Goal: Information Seeking & Learning: Find specific fact

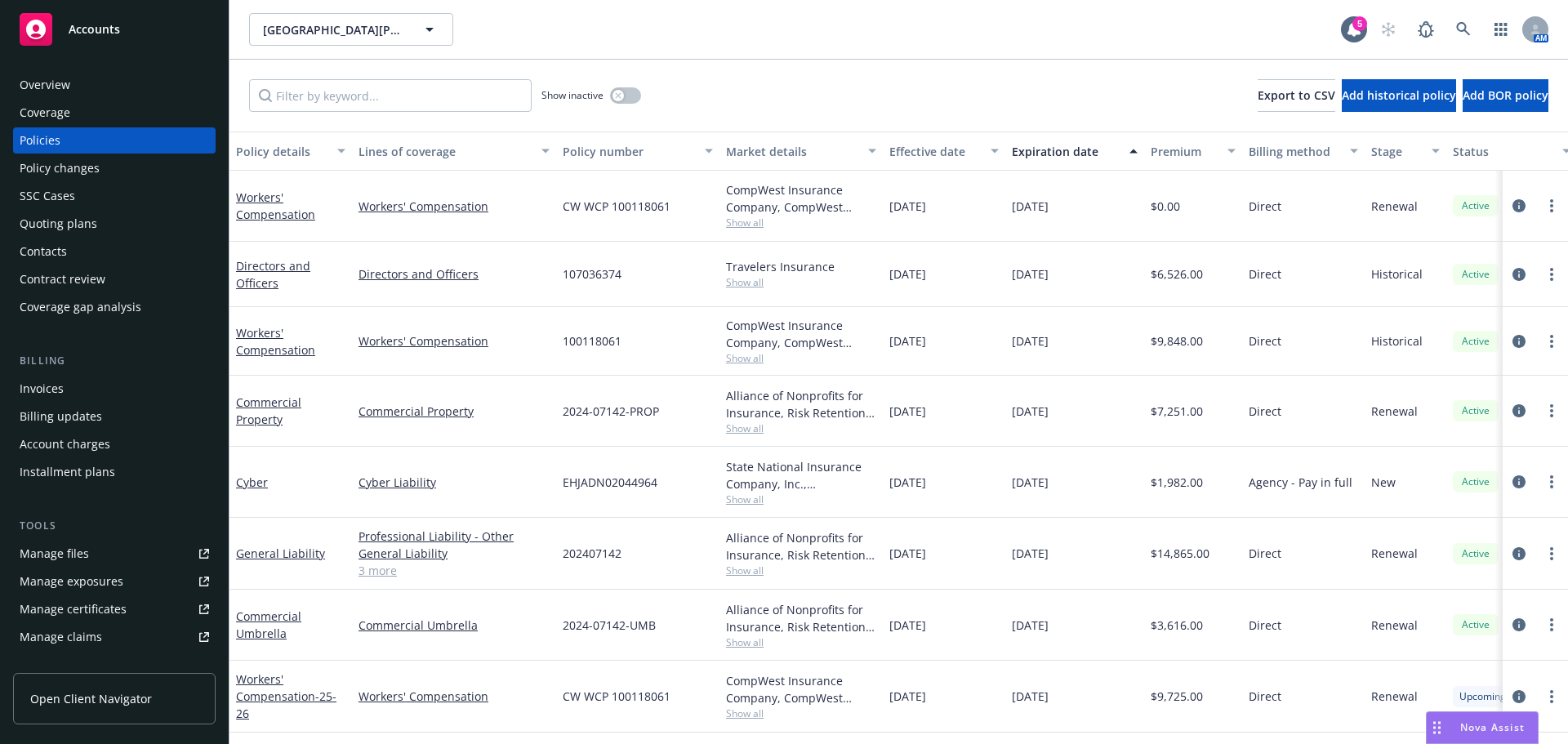
scroll to position [1, 0]
click at [1466, 28] on icon at bounding box center [1463, 29] width 15 height 15
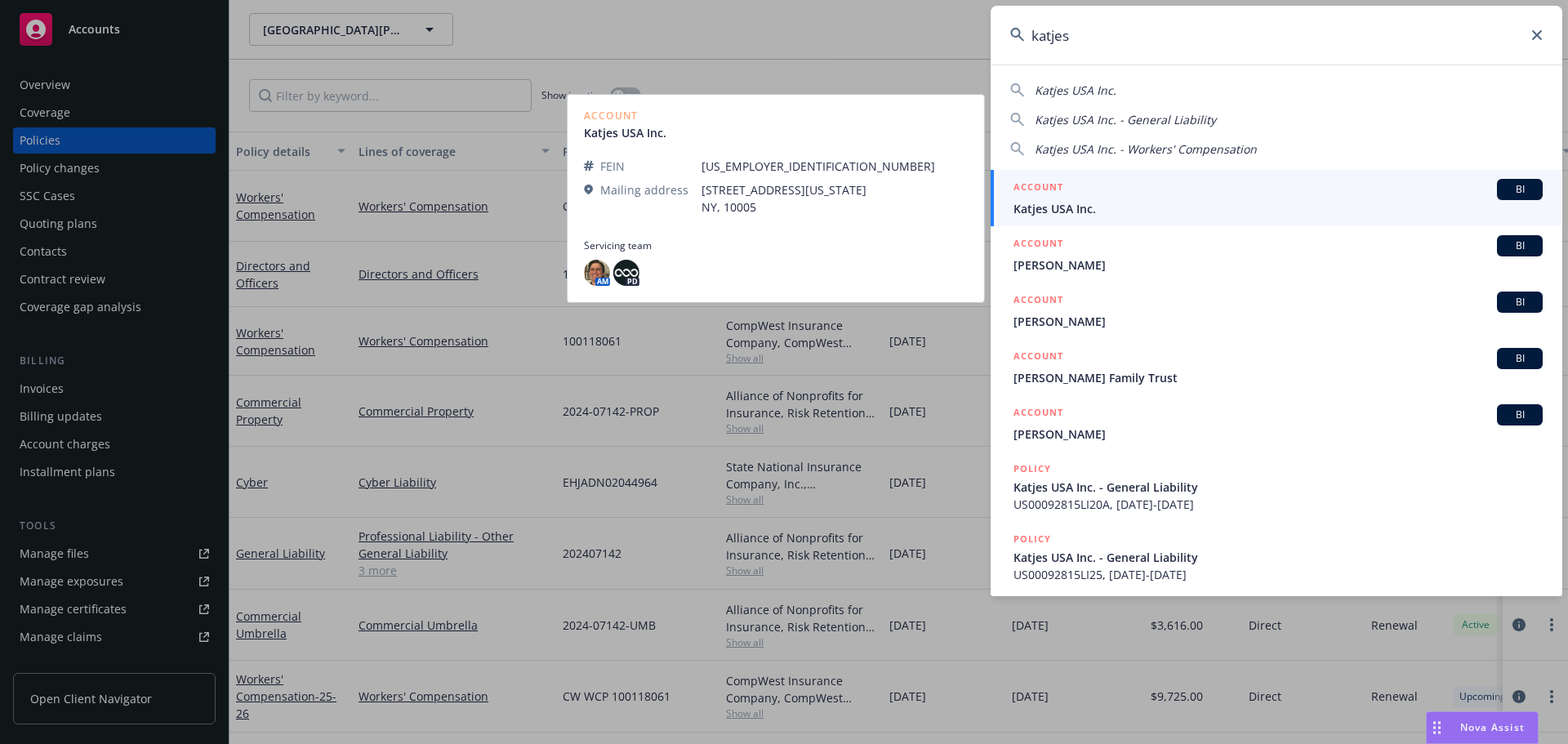
type input "katjes"
click at [1116, 197] on div "ACCOUNT BI" at bounding box center [1278, 189] width 530 height 22
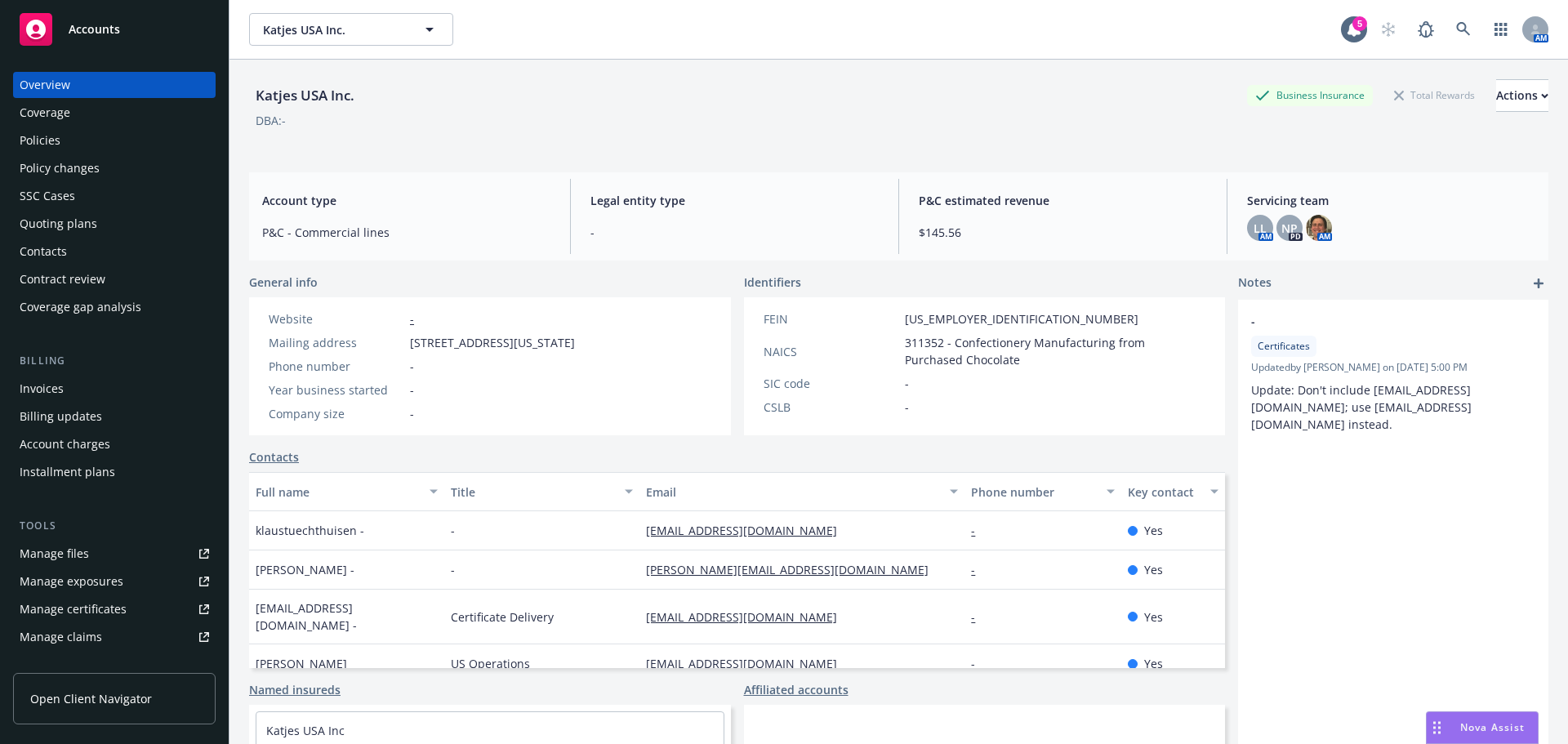
click at [76, 125] on div "Coverage" at bounding box center [115, 113] width 189 height 26
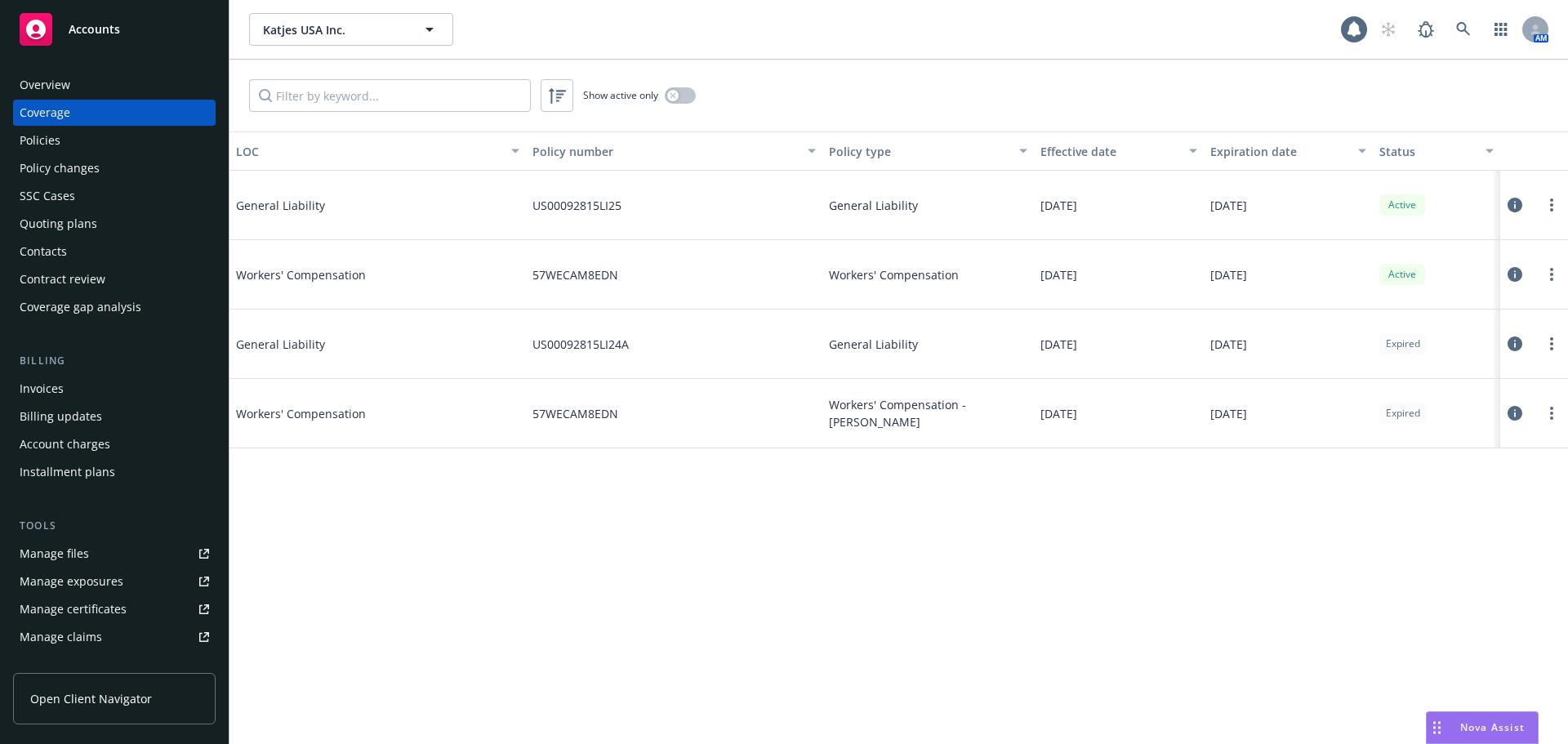
click at [80, 140] on div "Policies" at bounding box center [115, 140] width 189 height 26
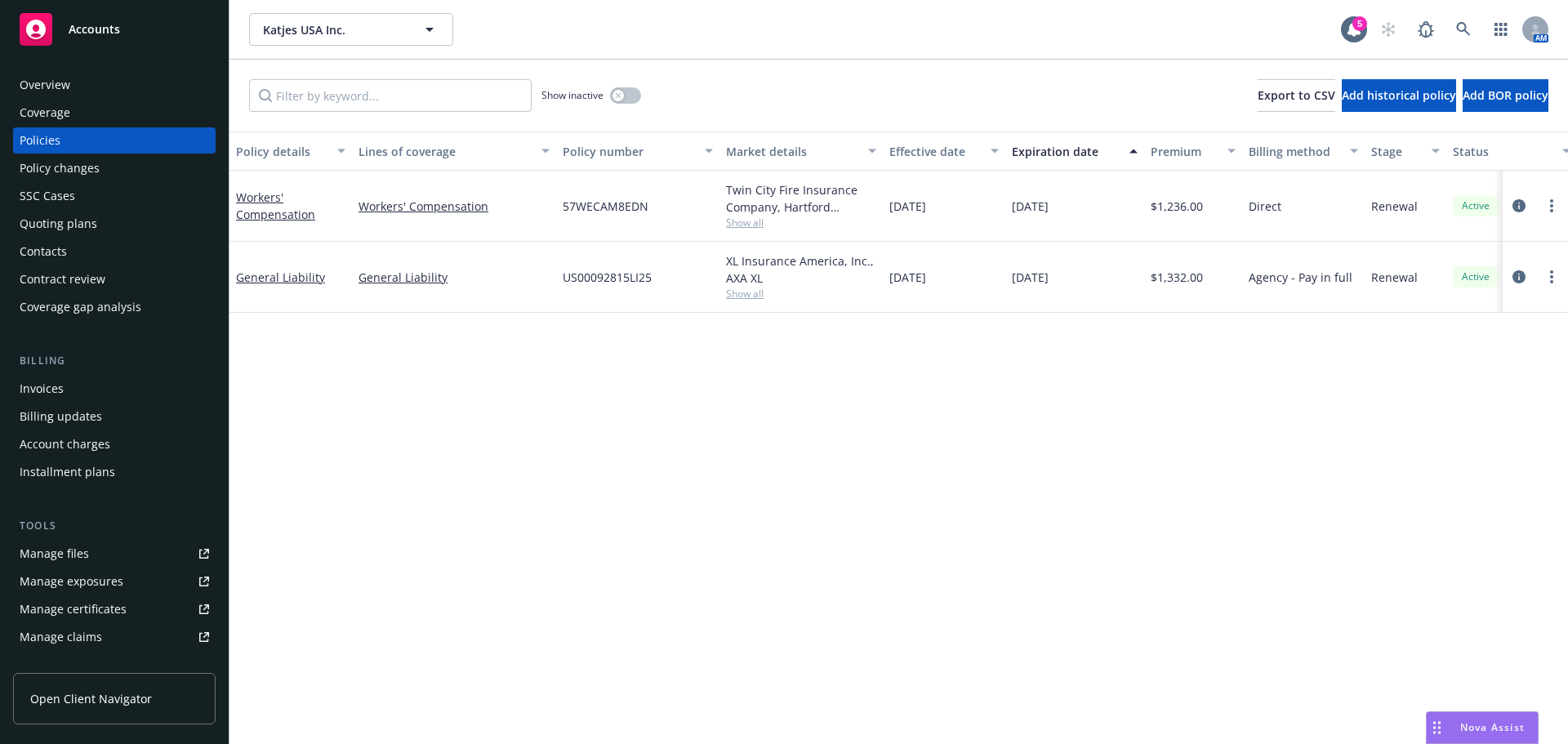
click at [729, 295] on span "Show all" at bounding box center [801, 294] width 150 height 14
click at [1518, 271] on icon "circleInformation" at bounding box center [1518, 276] width 13 height 13
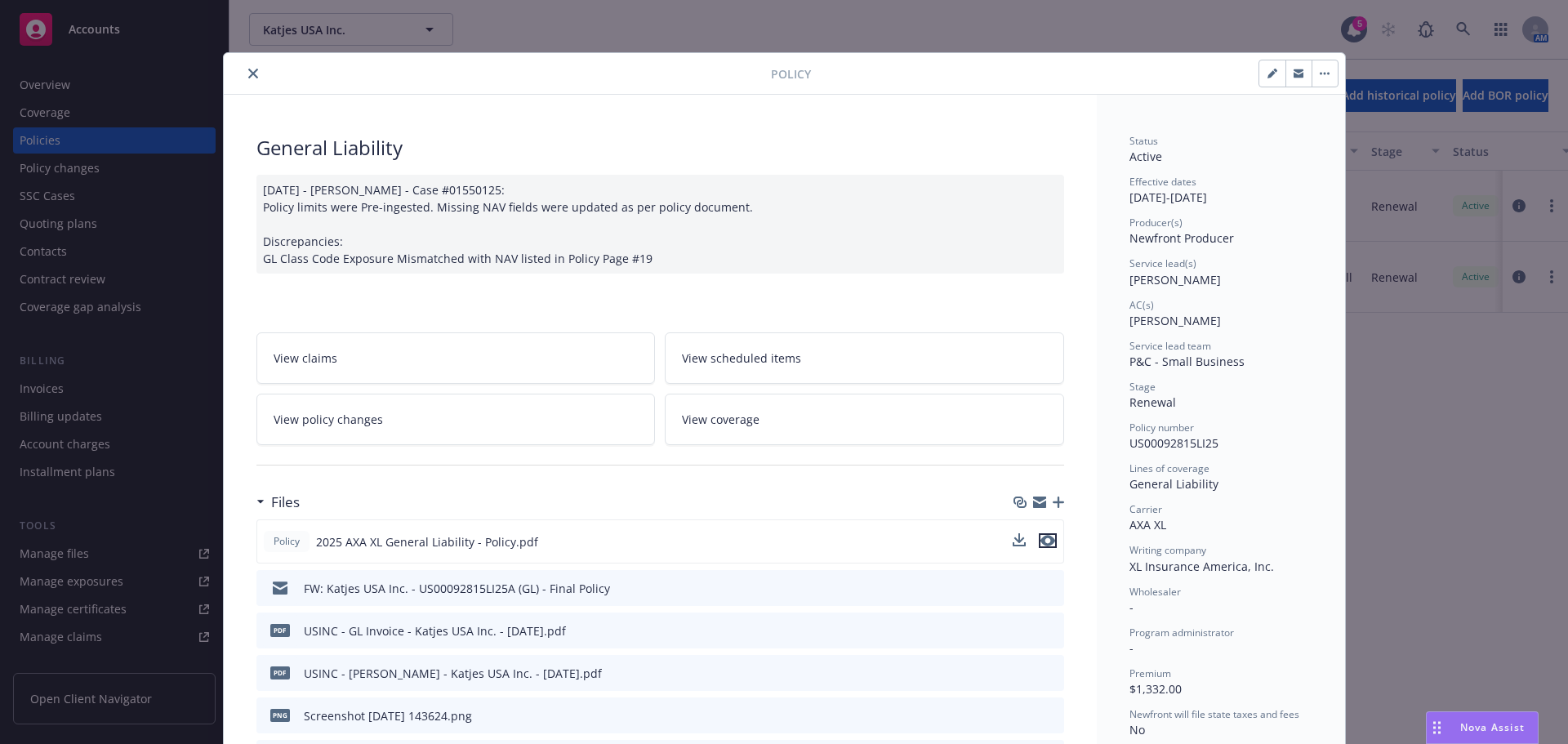
click at [1045, 538] on icon "preview file" at bounding box center [1047, 540] width 15 height 11
click at [248, 75] on icon "close" at bounding box center [252, 73] width 9 height 9
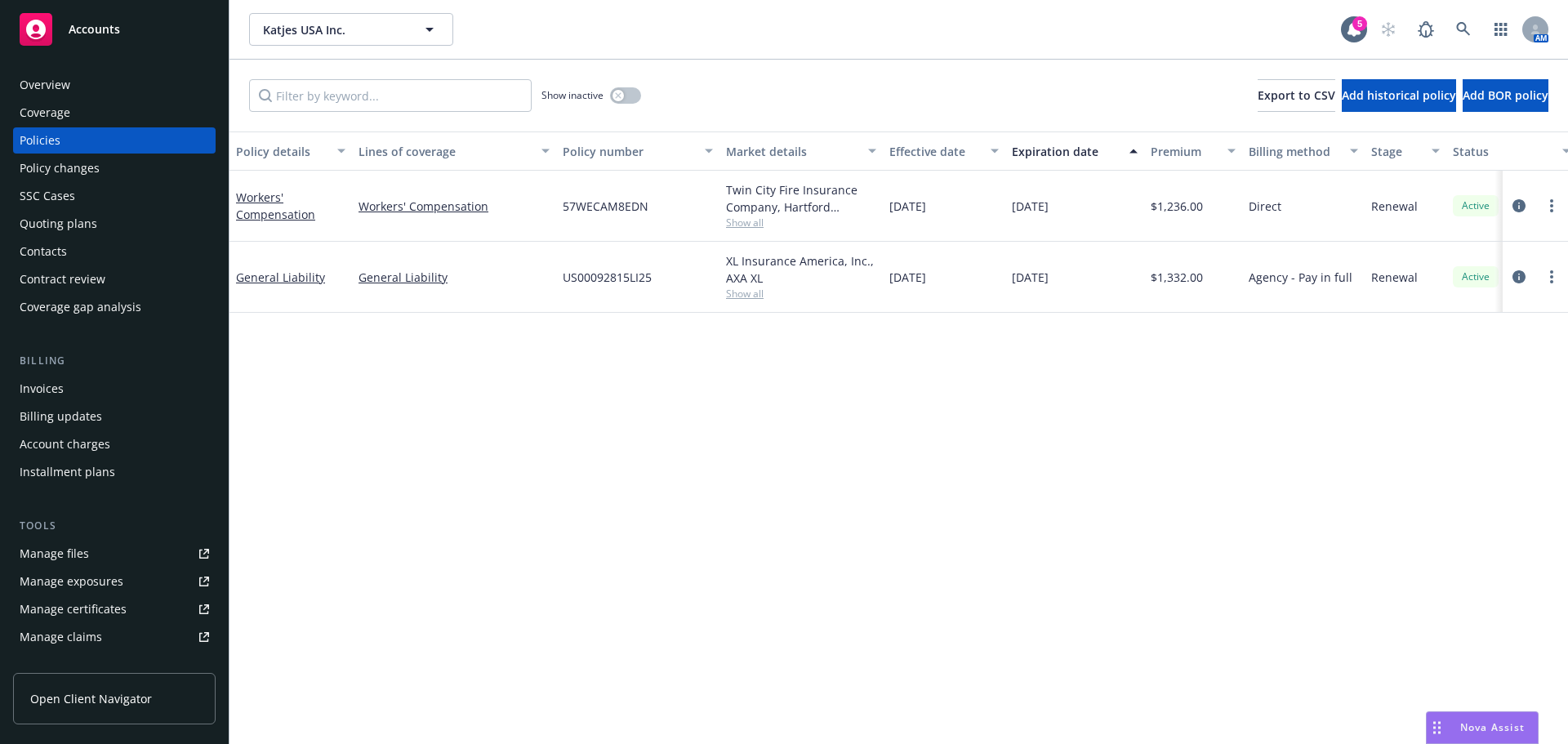
click at [41, 65] on div "Overview Coverage Policies Policy changes SSC Cases Quoting plans Contacts Cont…" at bounding box center [115, 398] width 229 height 691
click at [39, 78] on div "Overview" at bounding box center [45, 84] width 51 height 26
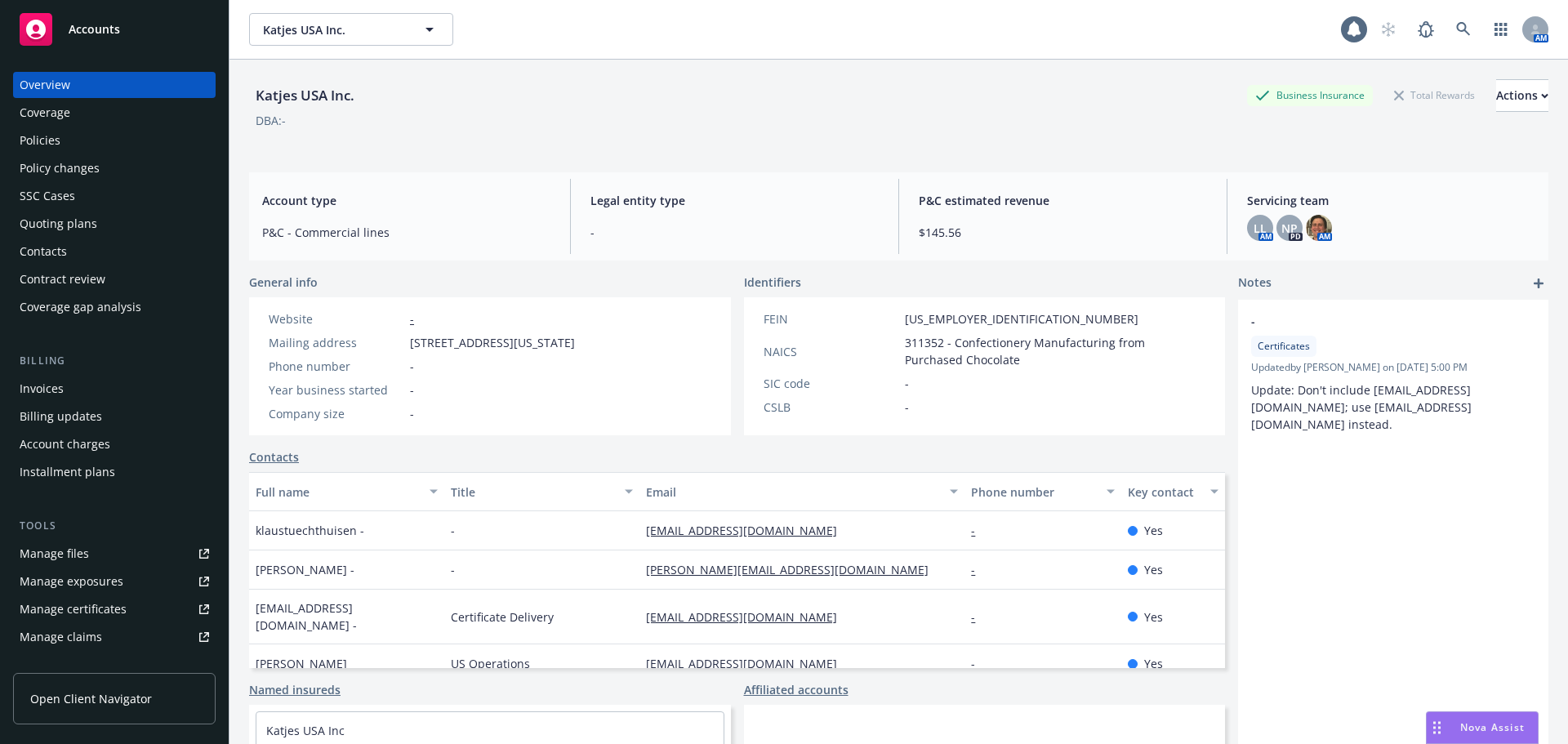
click at [71, 146] on div "Policies" at bounding box center [115, 140] width 189 height 26
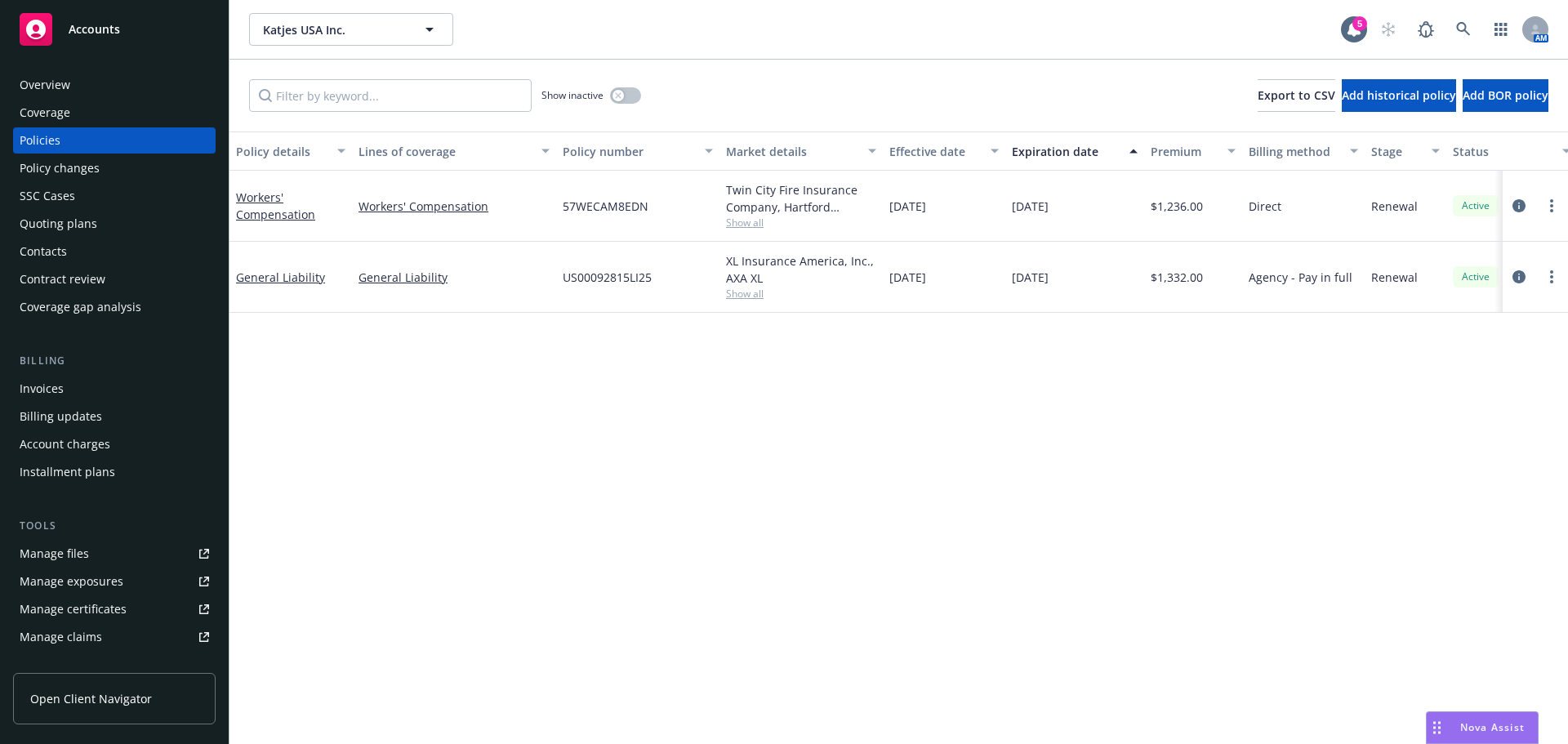
click at [741, 224] on span "Show all" at bounding box center [801, 222] width 150 height 14
drag, startPoint x: 1157, startPoint y: 511, endPoint x: 867, endPoint y: 22, distance: 568.5
click at [1157, 510] on div "Policy details Lines of coverage Policy number Market details Effective date Ex…" at bounding box center [898, 437] width 1338 height 612
click at [77, 65] on div "Overview Coverage Policies Policy changes SSC Cases Quoting plans Contacts Cont…" at bounding box center [115, 398] width 229 height 691
click at [73, 73] on div "Overview" at bounding box center [115, 84] width 189 height 26
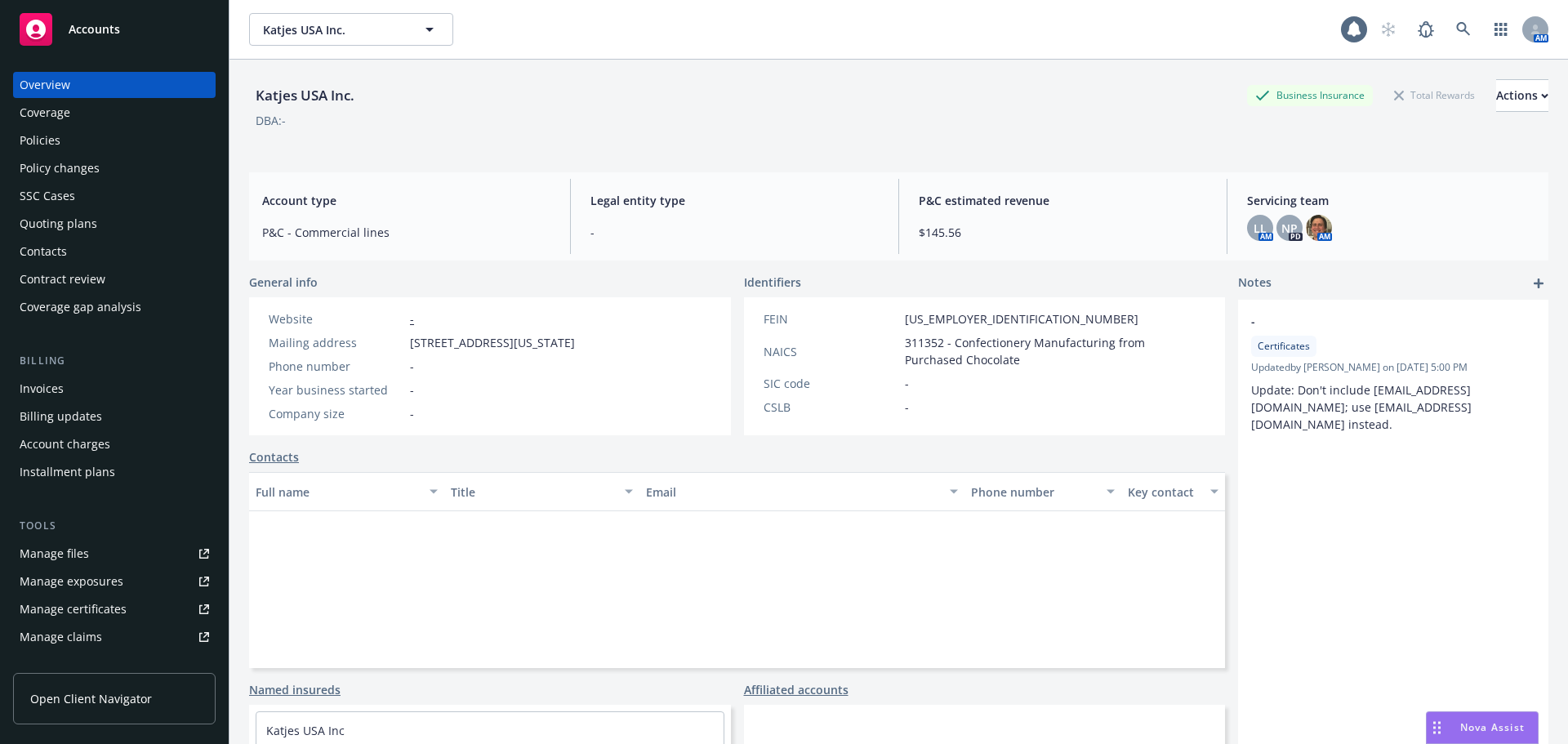
click at [73, 73] on div "Overview" at bounding box center [115, 84] width 189 height 26
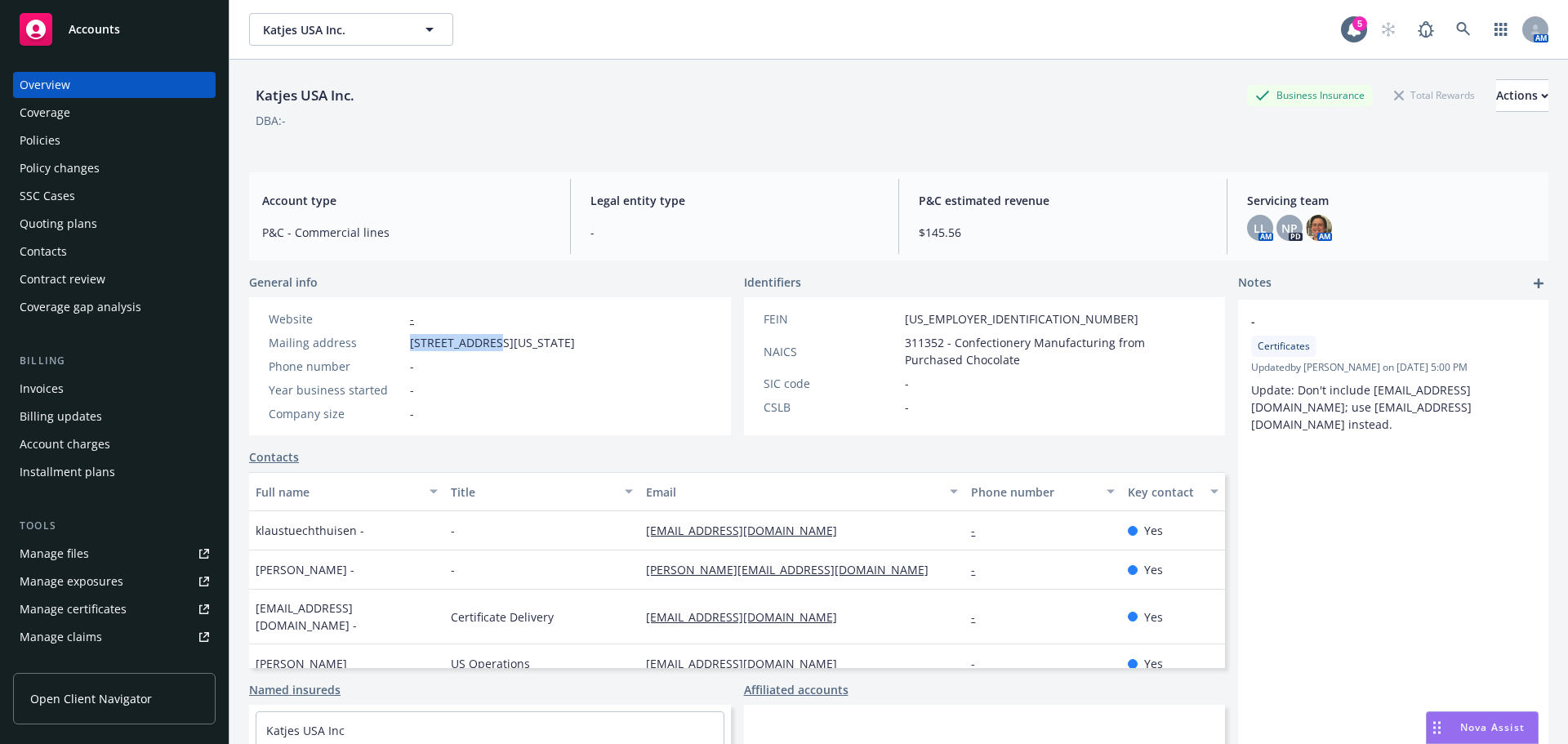
drag, startPoint x: 414, startPoint y: 344, endPoint x: 483, endPoint y: 346, distance: 69.0
click at [483, 346] on div "Mailing address [STREET_ADDRESS][US_STATE]" at bounding box center [421, 343] width 319 height 17
drag, startPoint x: 936, startPoint y: 302, endPoint x: 893, endPoint y: 298, distance: 43.2
click at [893, 298] on div "FEIN [US_EMPLOYER_IDENTIFICATION_NUMBER] NAICS 311352 - Confectionery Manufactu…" at bounding box center [984, 366] width 481 height 138
click at [992, 320] on div "FEIN [US_EMPLOYER_IDENTIFICATION_NUMBER]" at bounding box center [984, 319] width 456 height 17
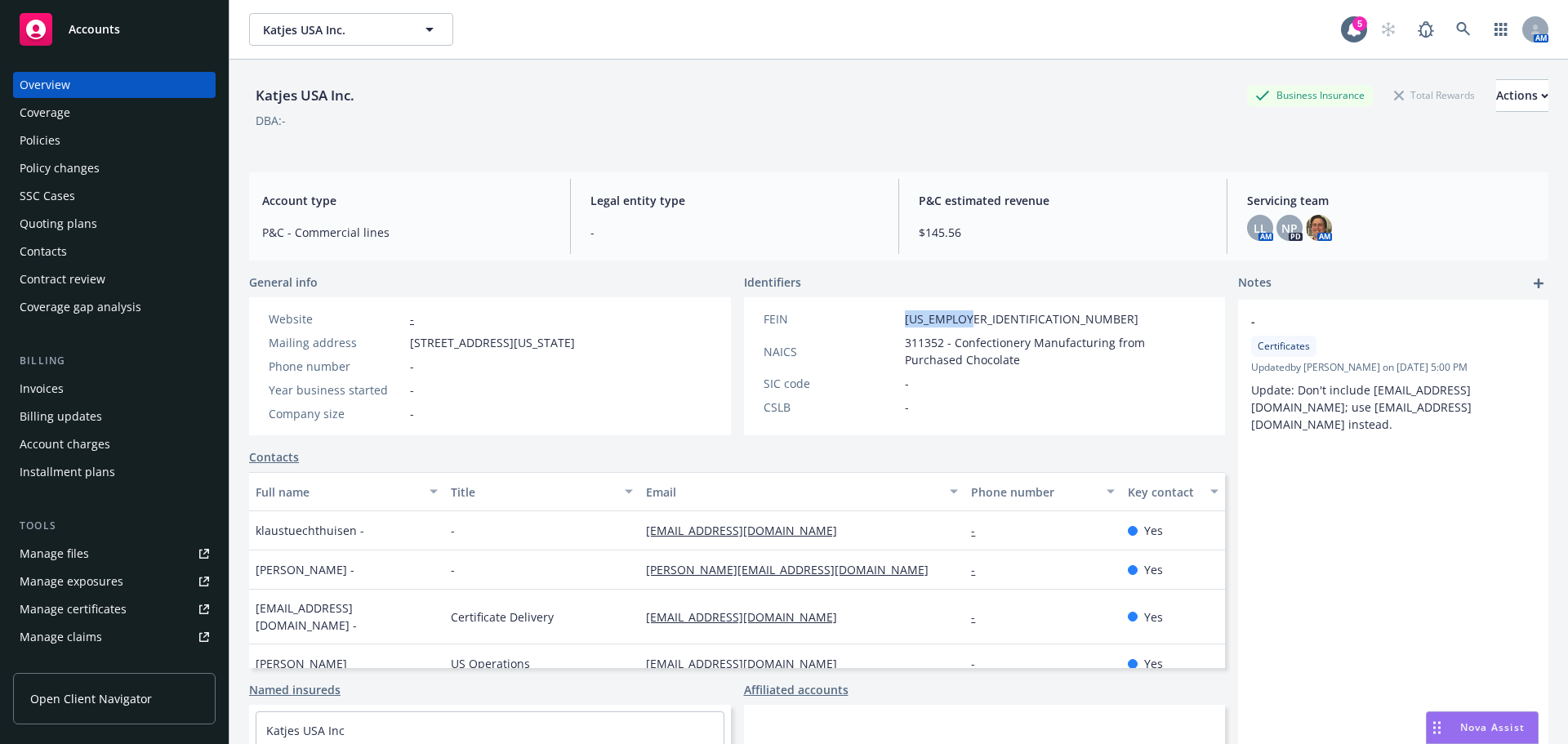
drag, startPoint x: 965, startPoint y: 325, endPoint x: 877, endPoint y: 325, distance: 88.0
click at [877, 325] on div "FEIN [US_EMPLOYER_IDENTIFICATION_NUMBER]" at bounding box center [984, 319] width 456 height 17
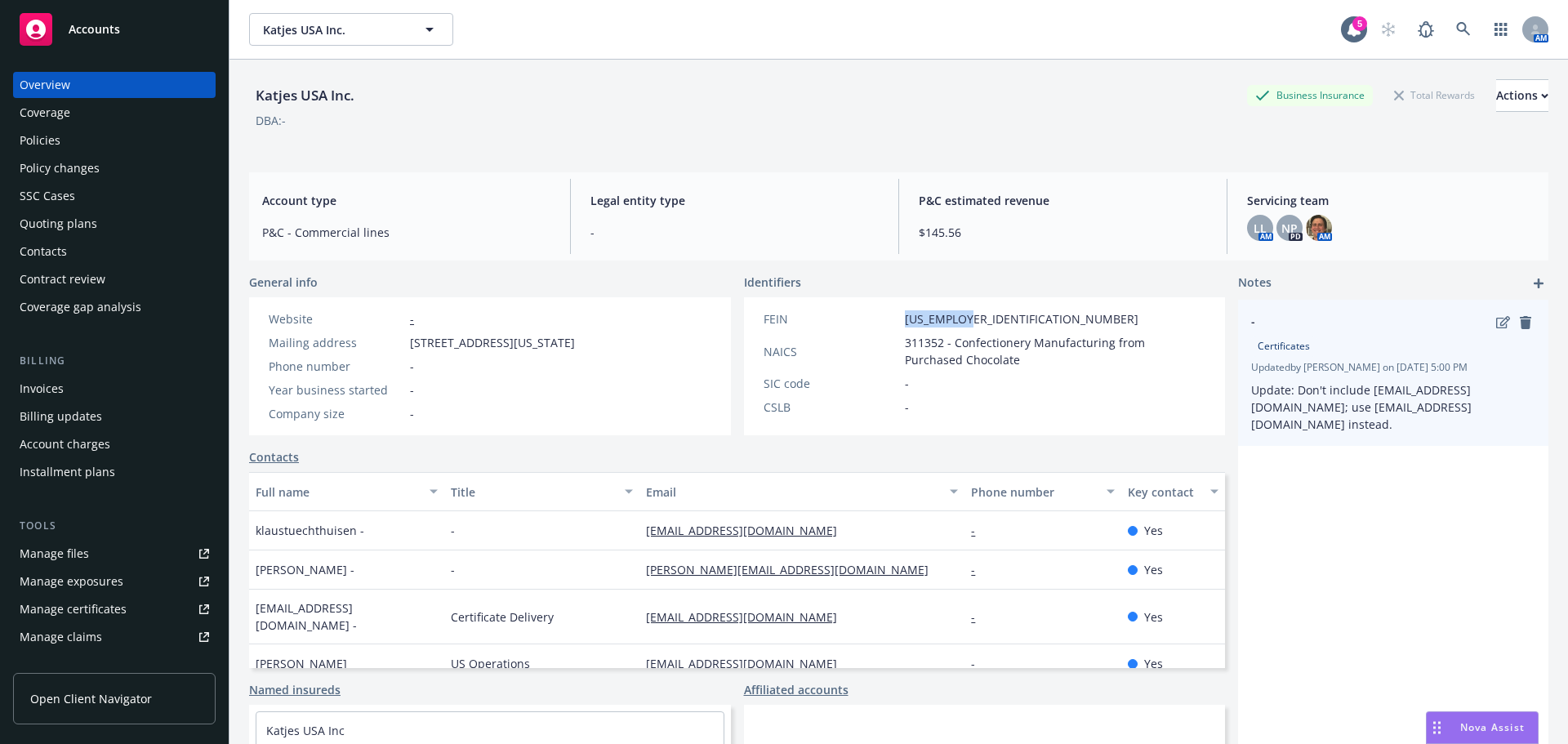
copy div "[US_EMPLOYER_IDENTIFICATION_NUMBER]"
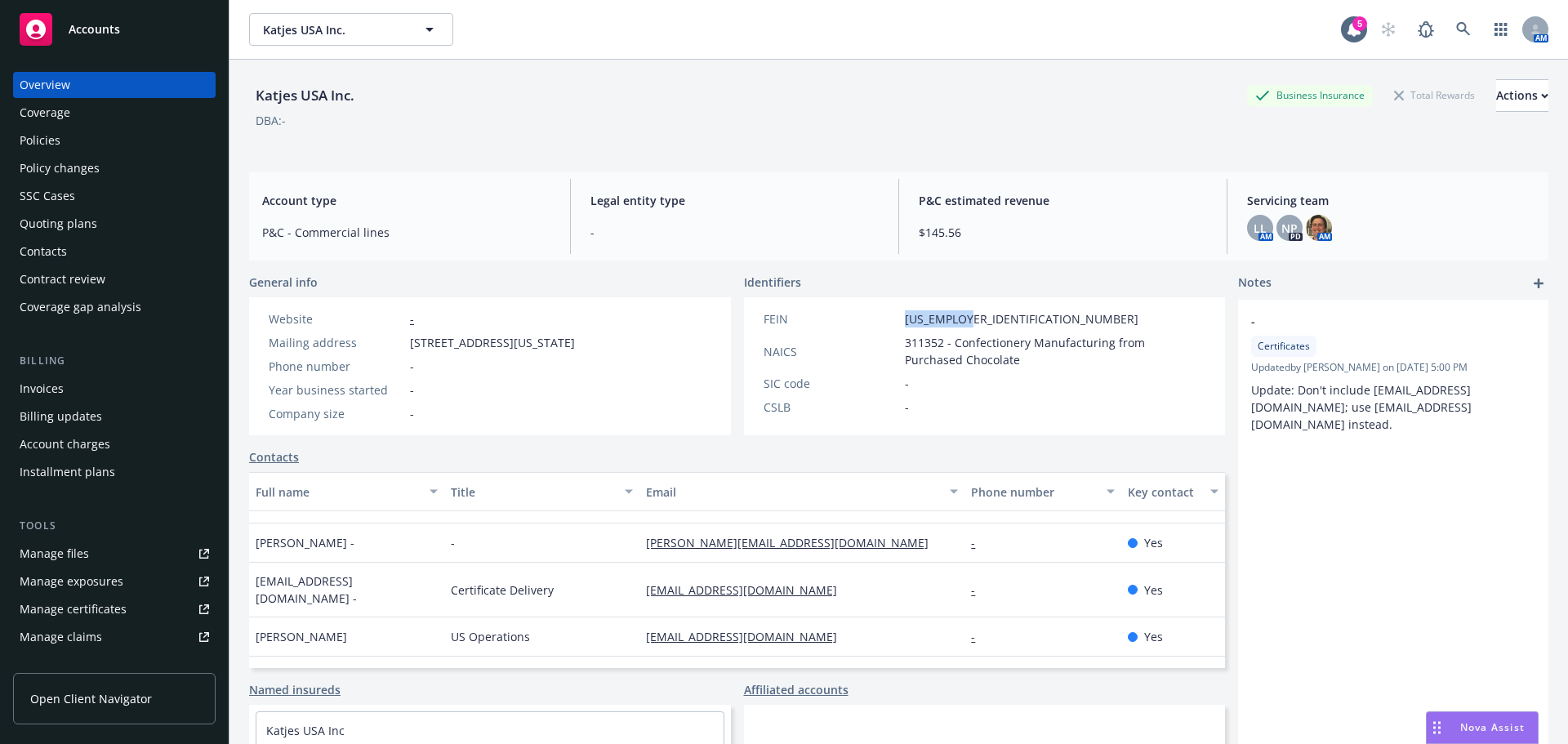
scroll to position [40, 0]
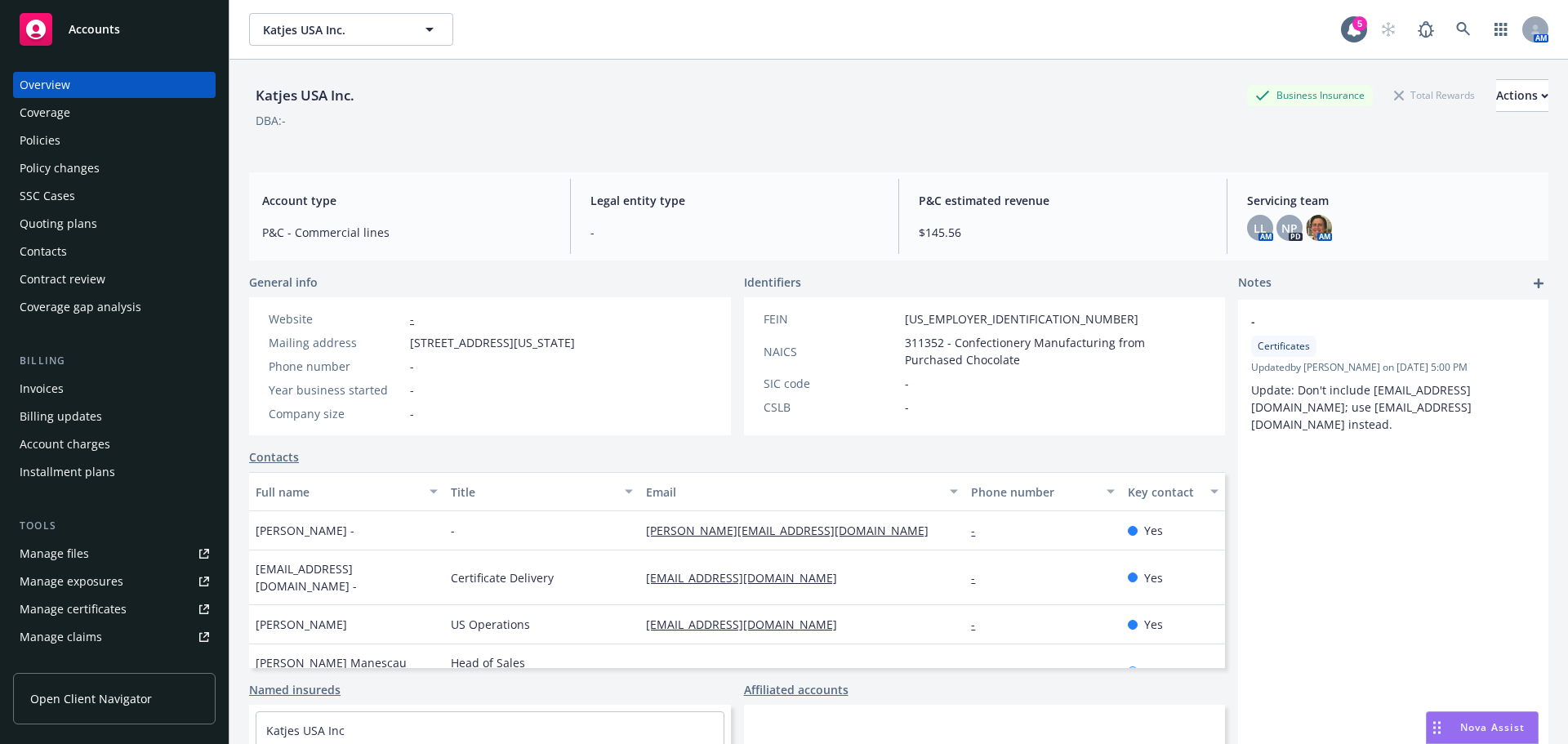
click at [64, 127] on div "Overview Coverage Policies Policy changes SSC Cases Quoting plans Contacts Cont…" at bounding box center [114, 195] width 202 height 248
click at [62, 136] on div "Policies" at bounding box center [115, 140] width 189 height 26
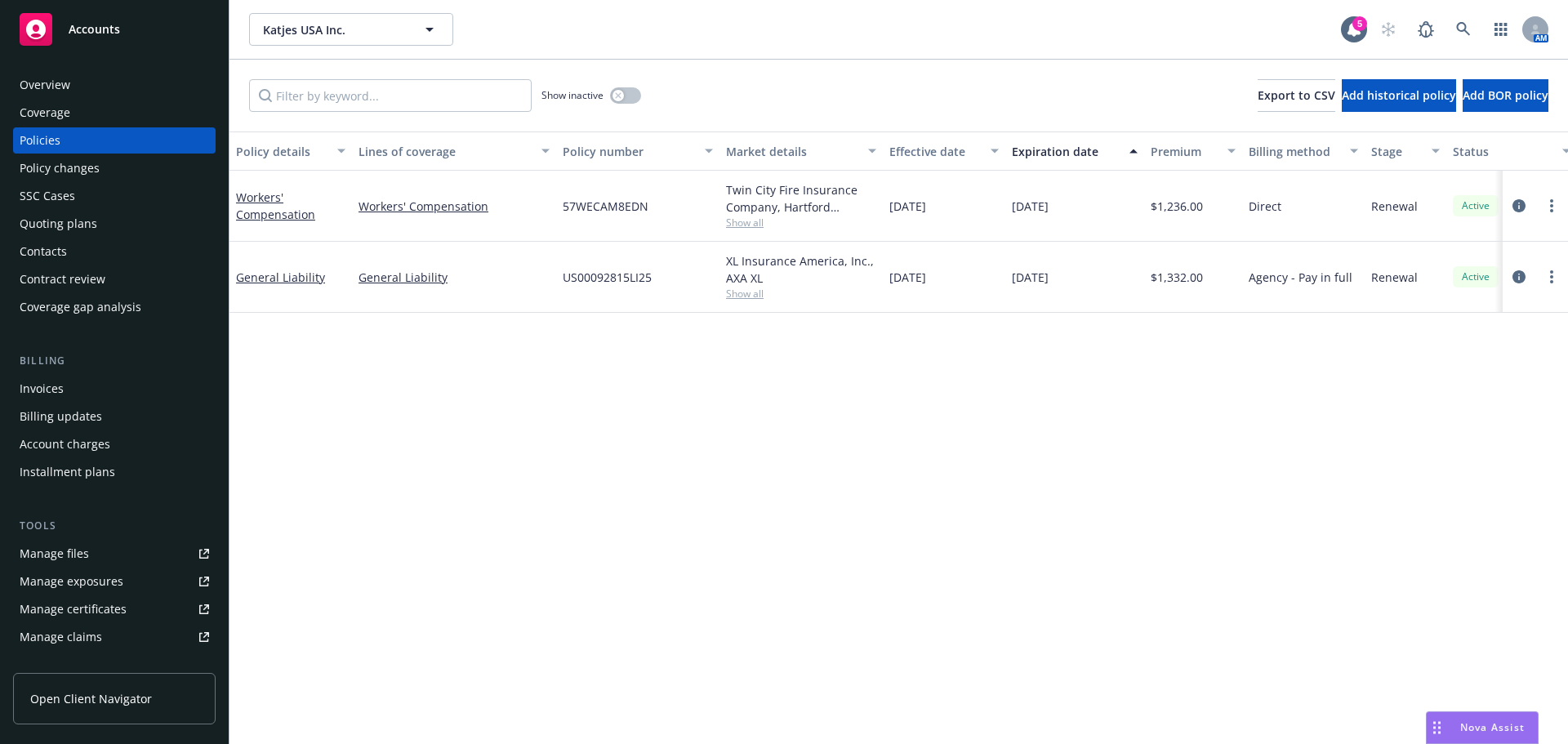
click at [657, 442] on div "Policy details Lines of coverage Policy number Market details Effective date Ex…" at bounding box center [898, 437] width 1338 height 612
click at [754, 292] on span "Show all" at bounding box center [801, 294] width 150 height 14
click at [1279, 506] on div "Policy details Lines of coverage Policy number Market details Effective date Ex…" at bounding box center [898, 437] width 1338 height 612
click at [1521, 202] on icon "circleInformation" at bounding box center [1518, 205] width 13 height 13
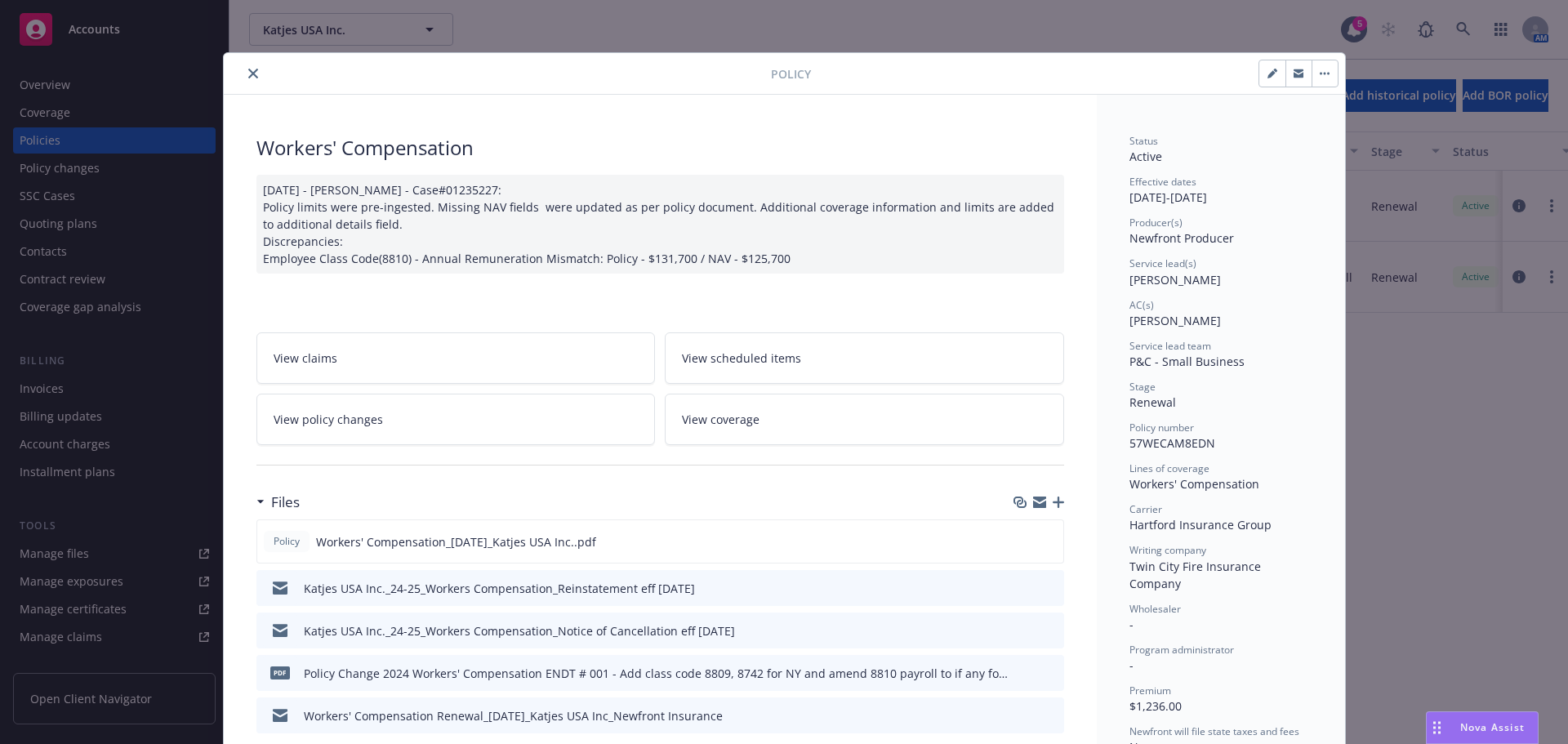
click at [245, 80] on button "close" at bounding box center [253, 73] width 20 height 20
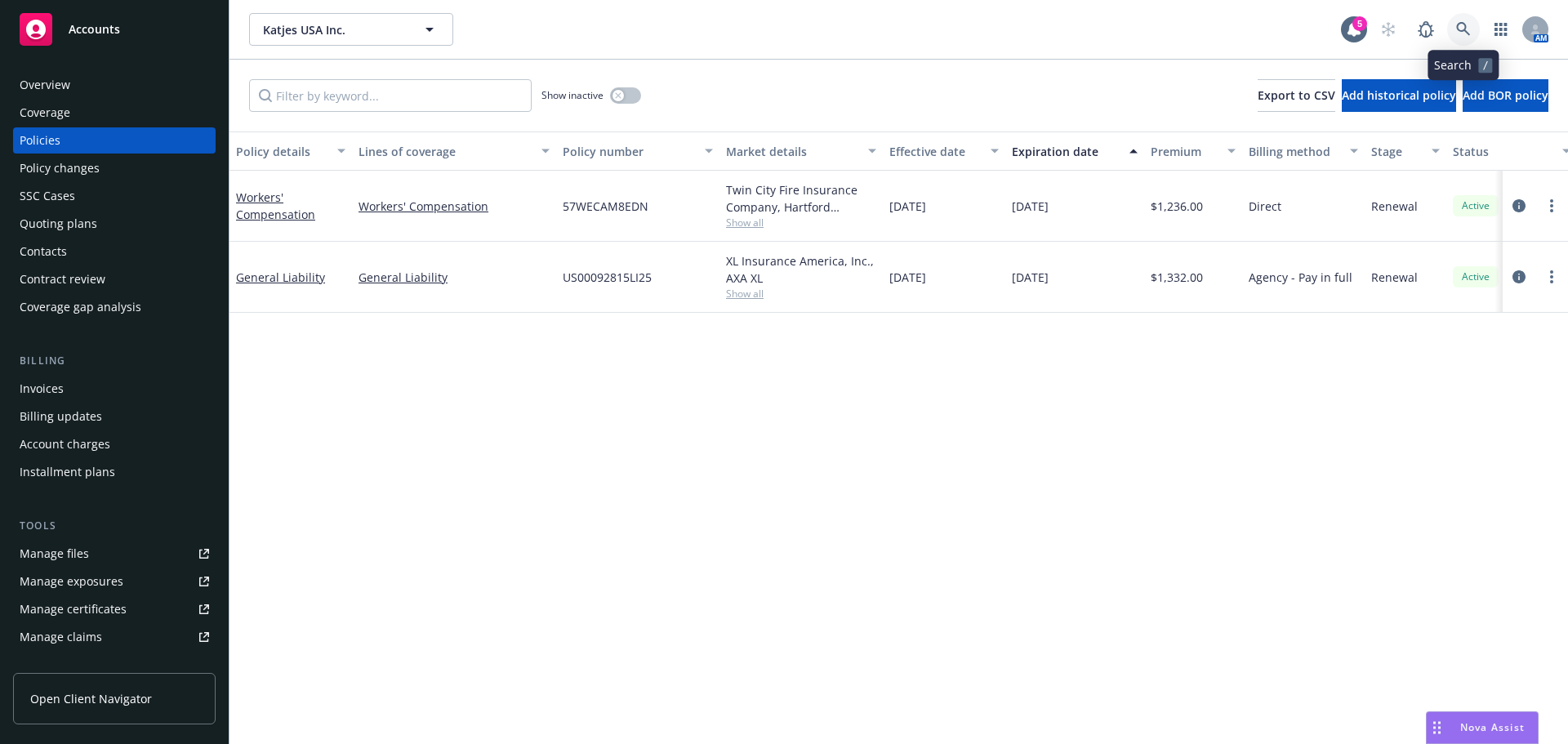
click at [1472, 25] on link at bounding box center [1463, 29] width 33 height 33
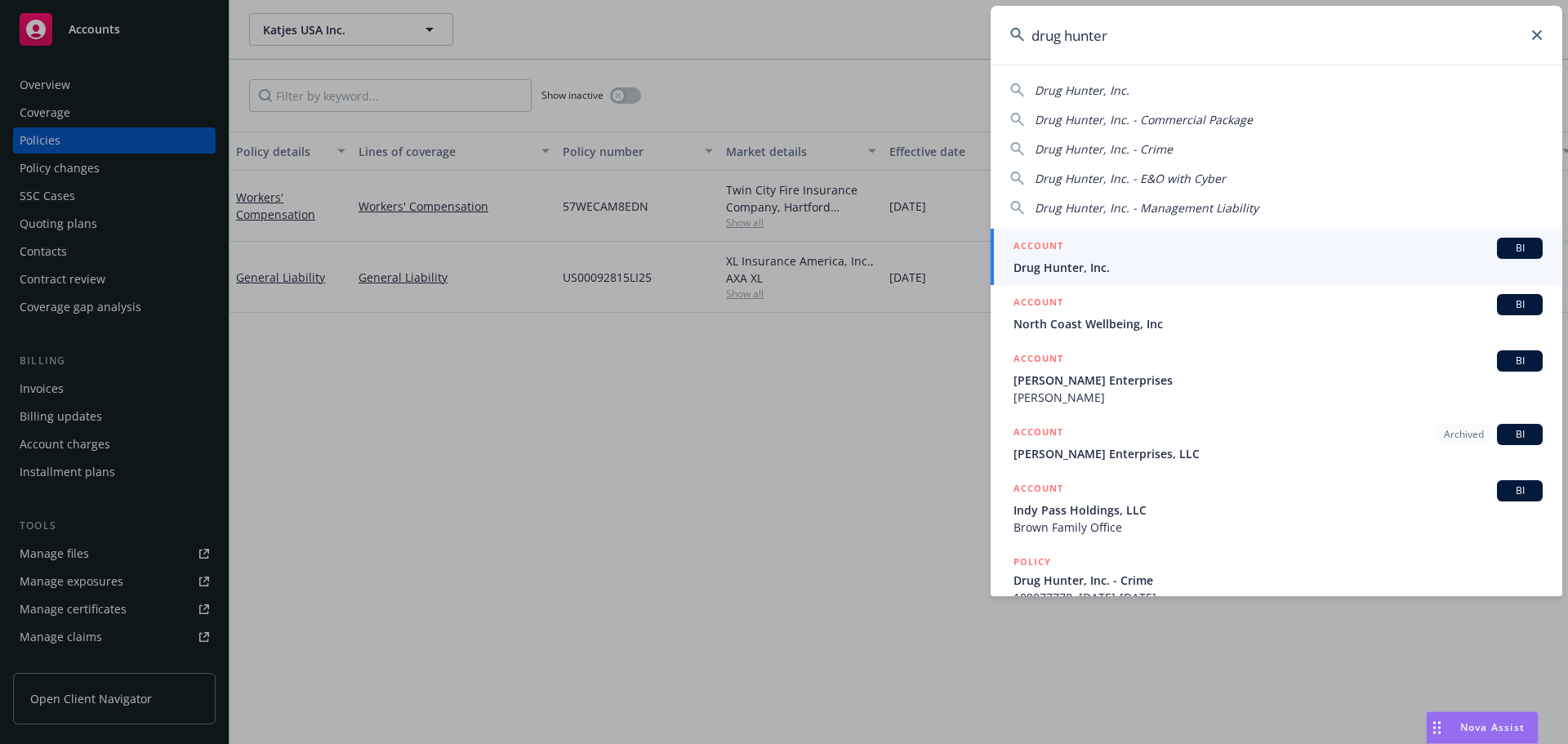
type input "drug hunter"
click at [1130, 248] on div "ACCOUNT BI" at bounding box center [1278, 248] width 530 height 22
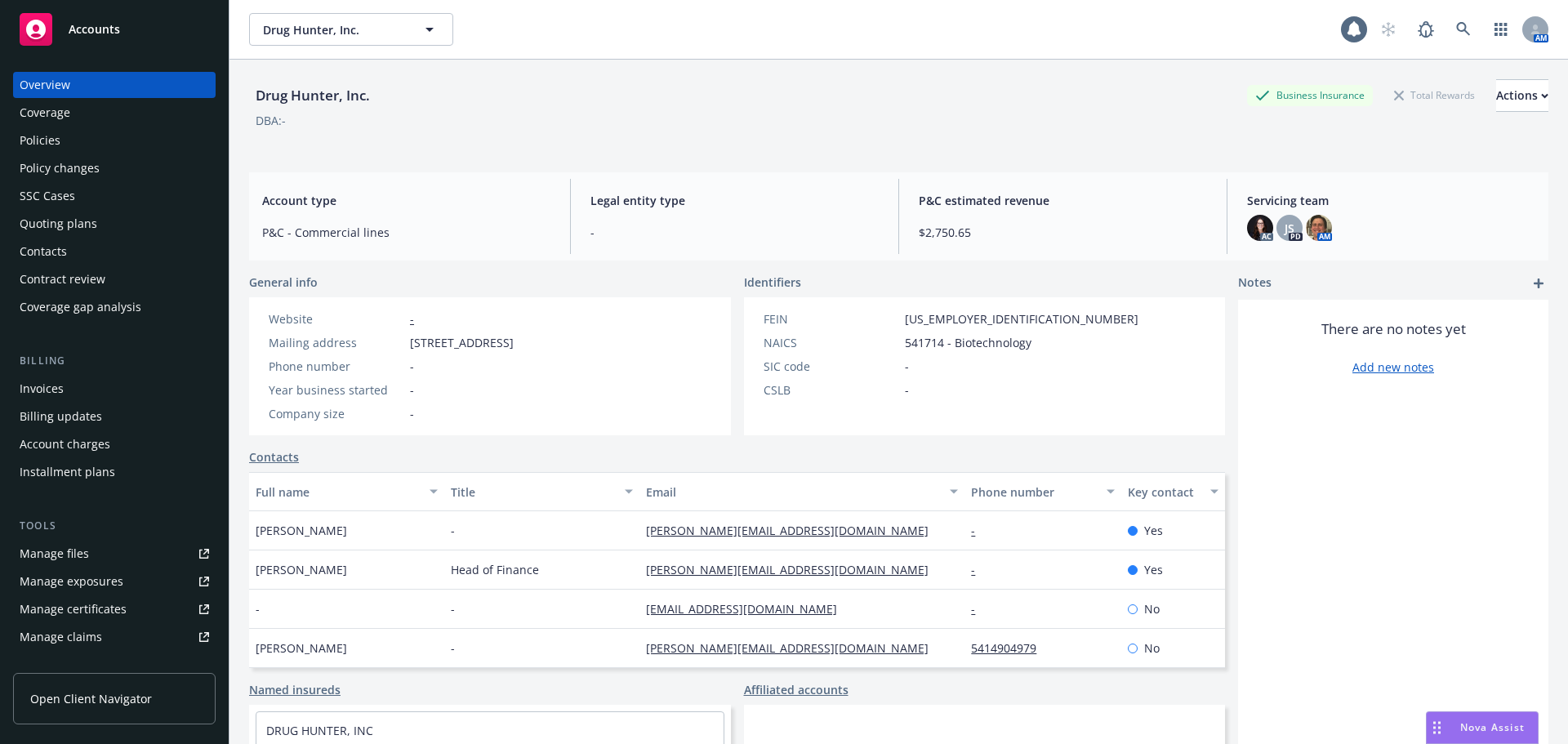
click at [62, 132] on div "Policies" at bounding box center [115, 140] width 189 height 26
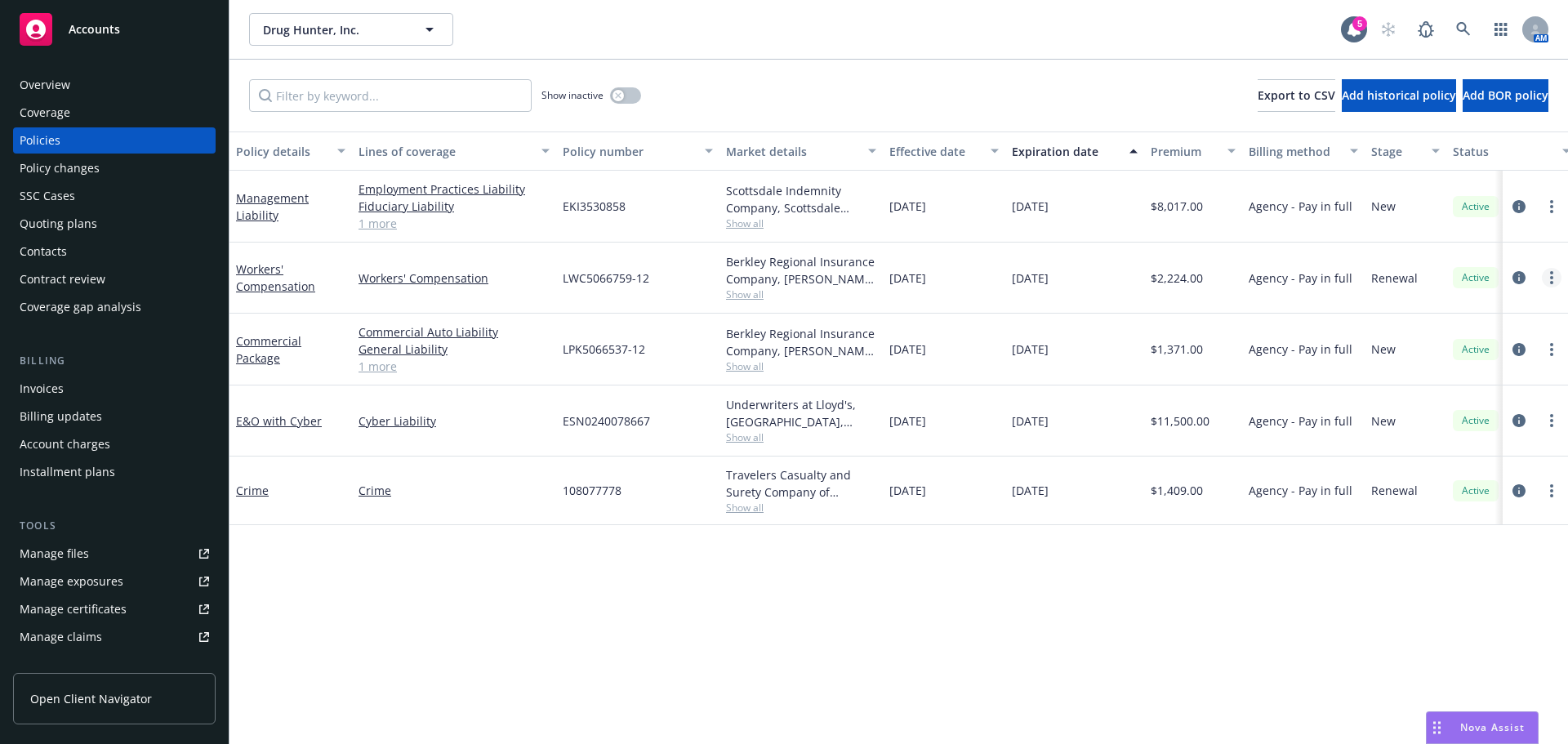
click at [1553, 274] on link "more" at bounding box center [1551, 277] width 20 height 20
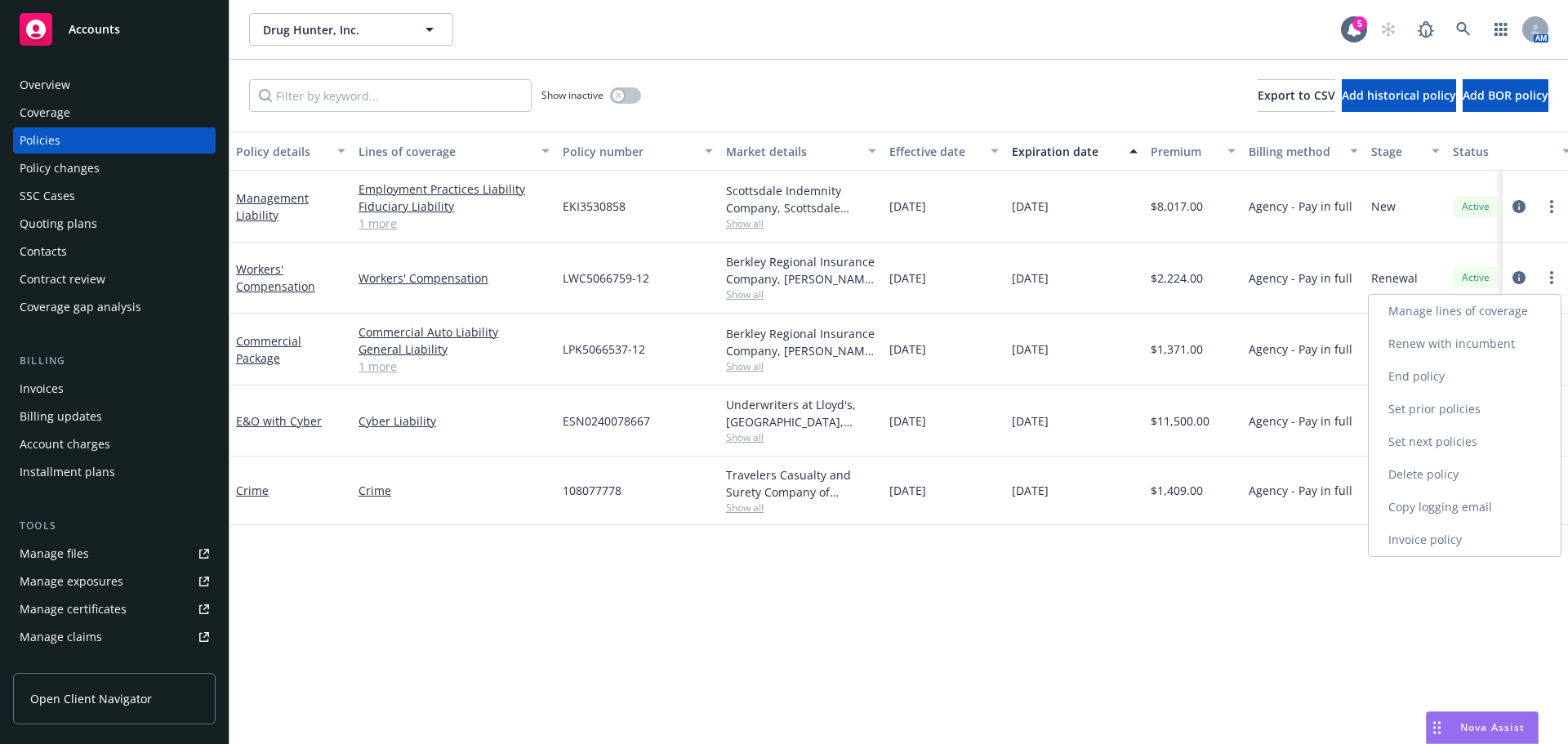
click at [1468, 498] on link "Copy logging email" at bounding box center [1464, 507] width 192 height 33
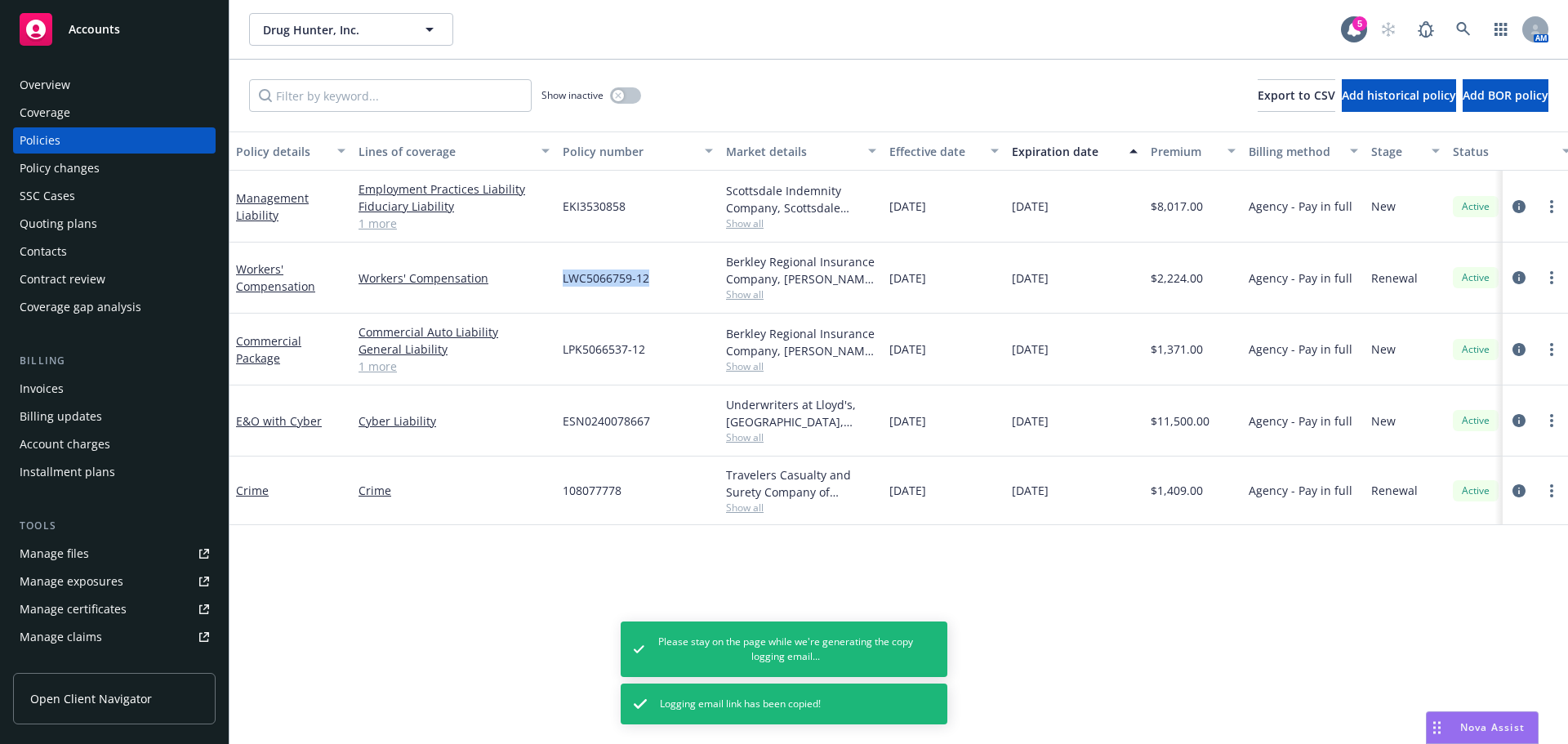
drag, startPoint x: 559, startPoint y: 275, endPoint x: 697, endPoint y: 279, distance: 138.1
click at [697, 279] on div "LWC5066759-12" at bounding box center [638, 278] width 164 height 71
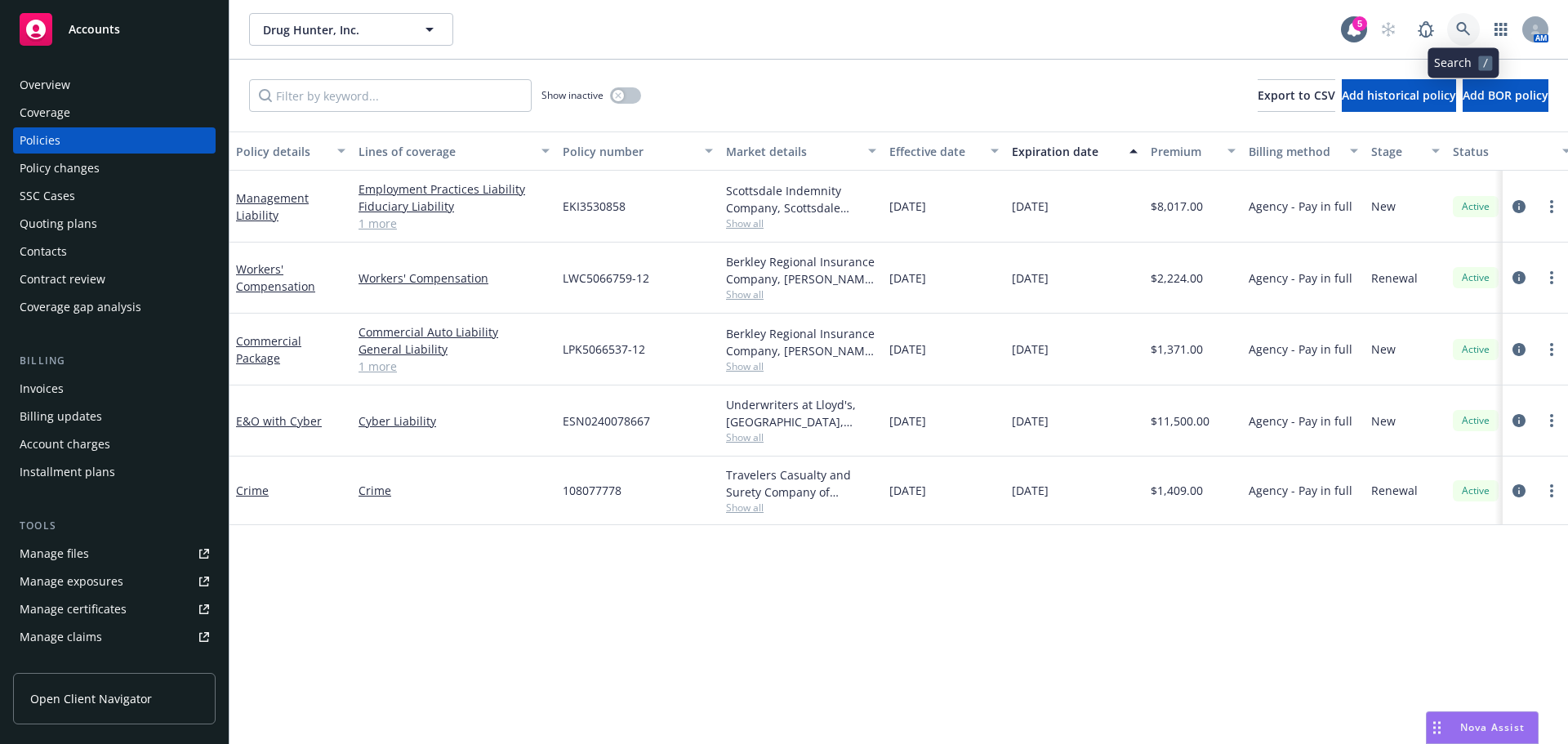
click at [1452, 31] on link at bounding box center [1463, 29] width 33 height 33
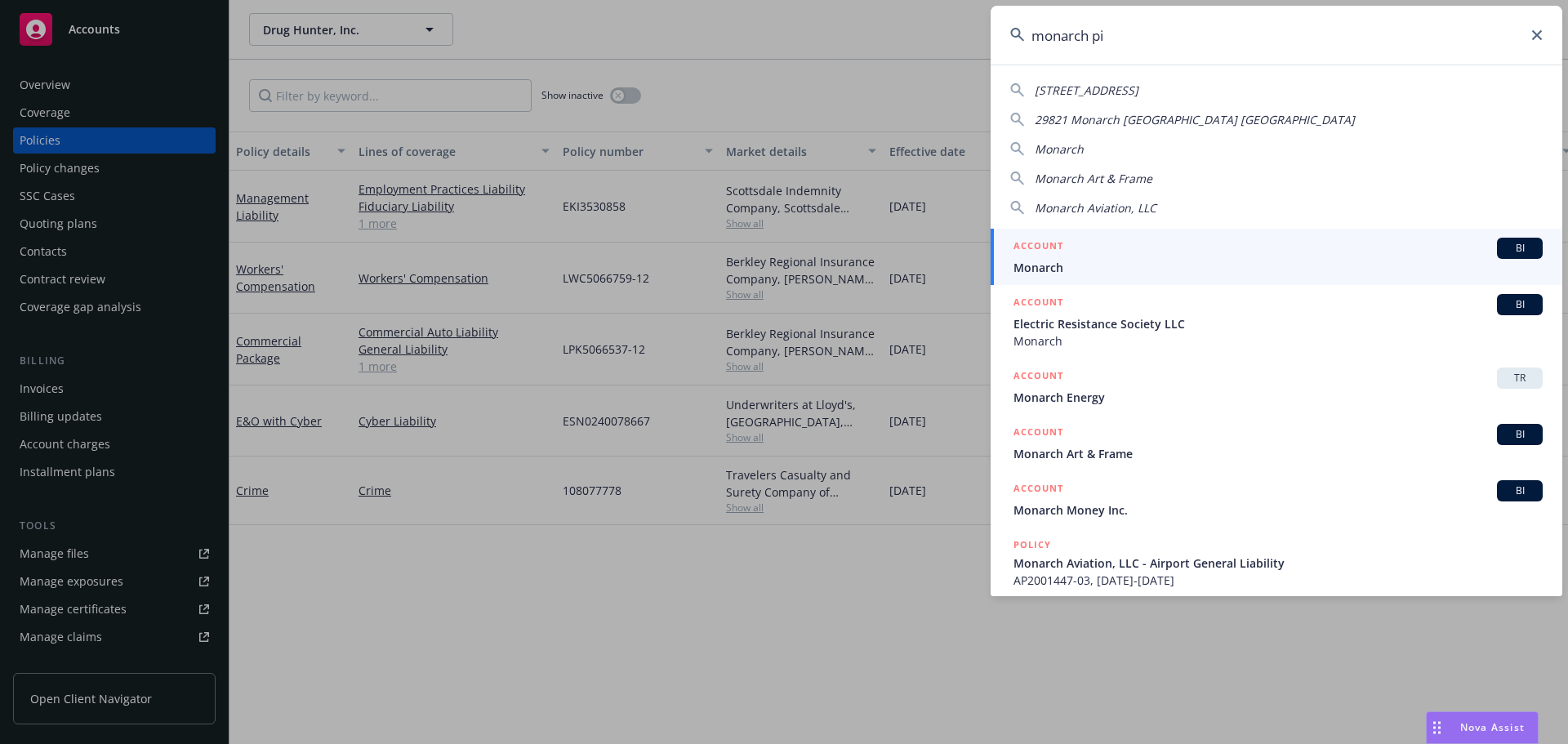
type input "monarch pip"
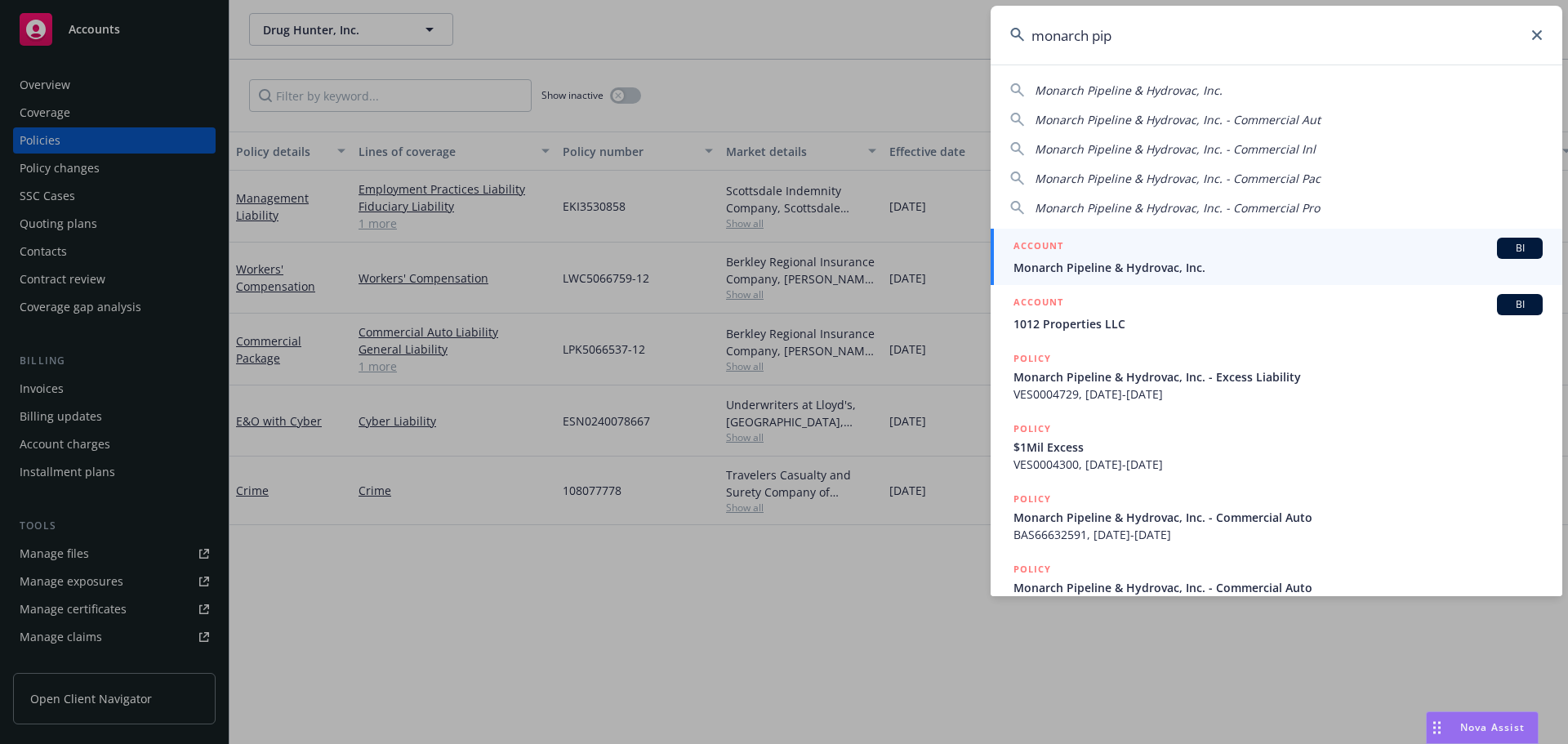
click at [1208, 253] on div "ACCOUNT BI" at bounding box center [1278, 248] width 530 height 22
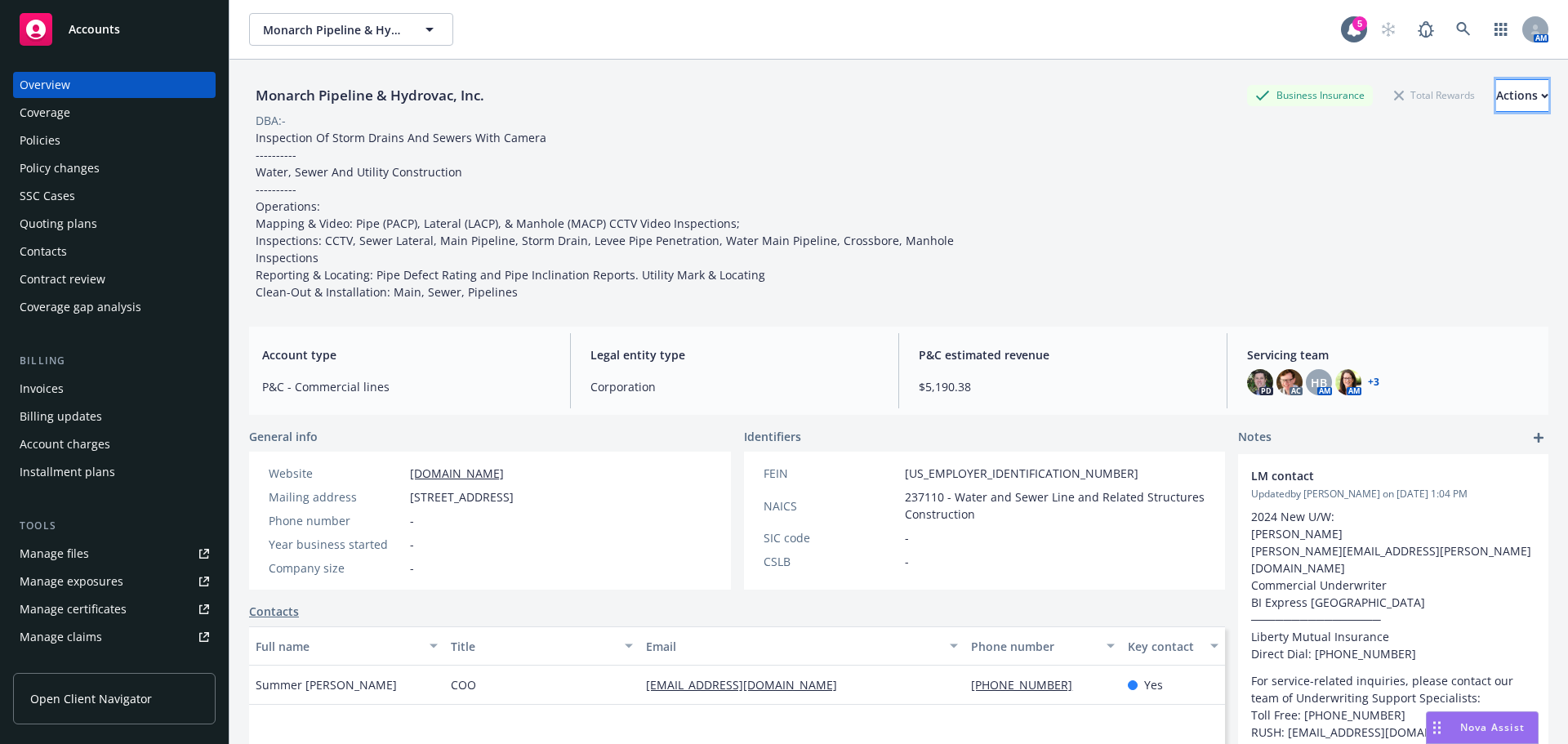
click at [1496, 97] on div "Actions" at bounding box center [1522, 96] width 53 height 31
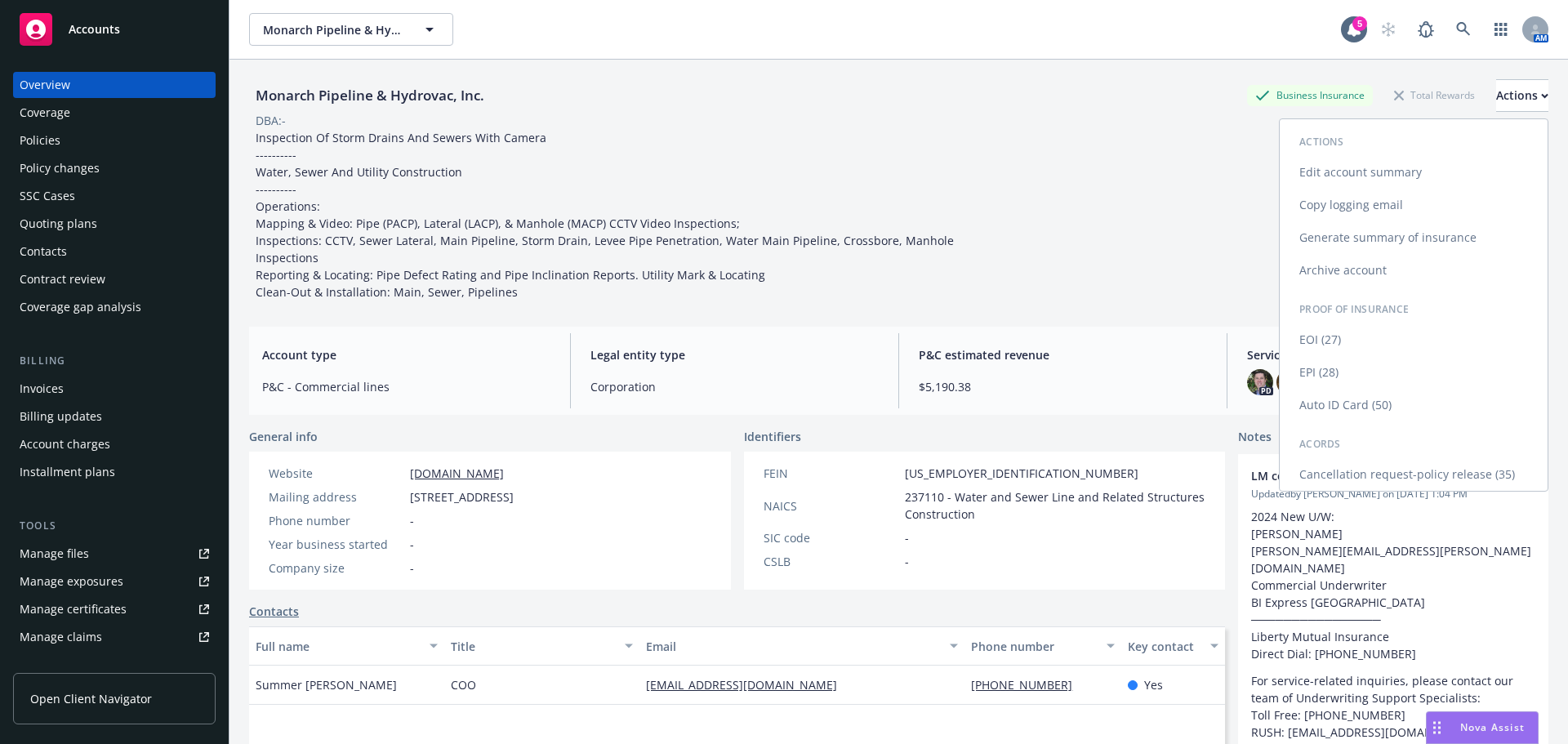
click at [1386, 170] on link "Edit account summary" at bounding box center [1413, 172] width 268 height 33
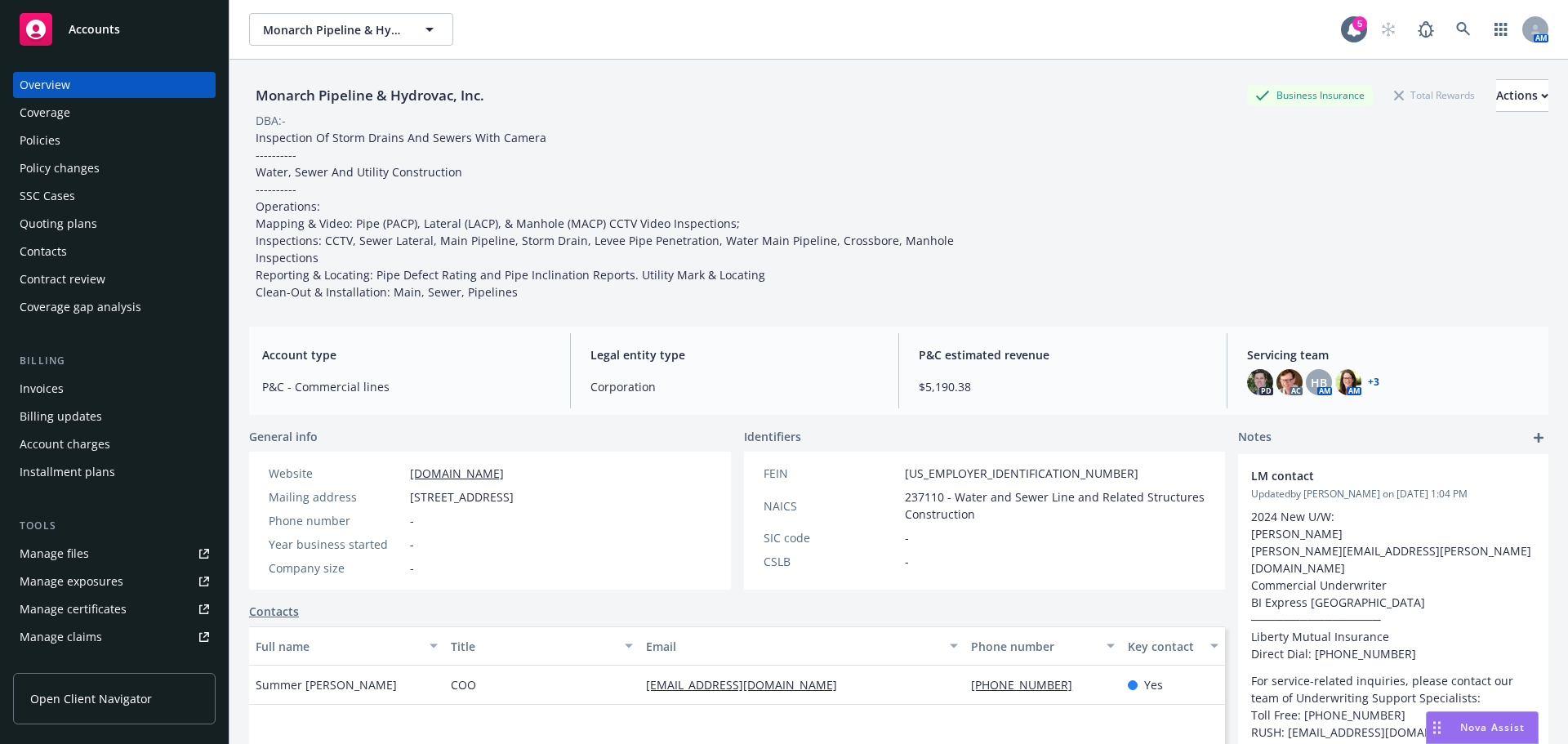
select select "US"
select select "Other"
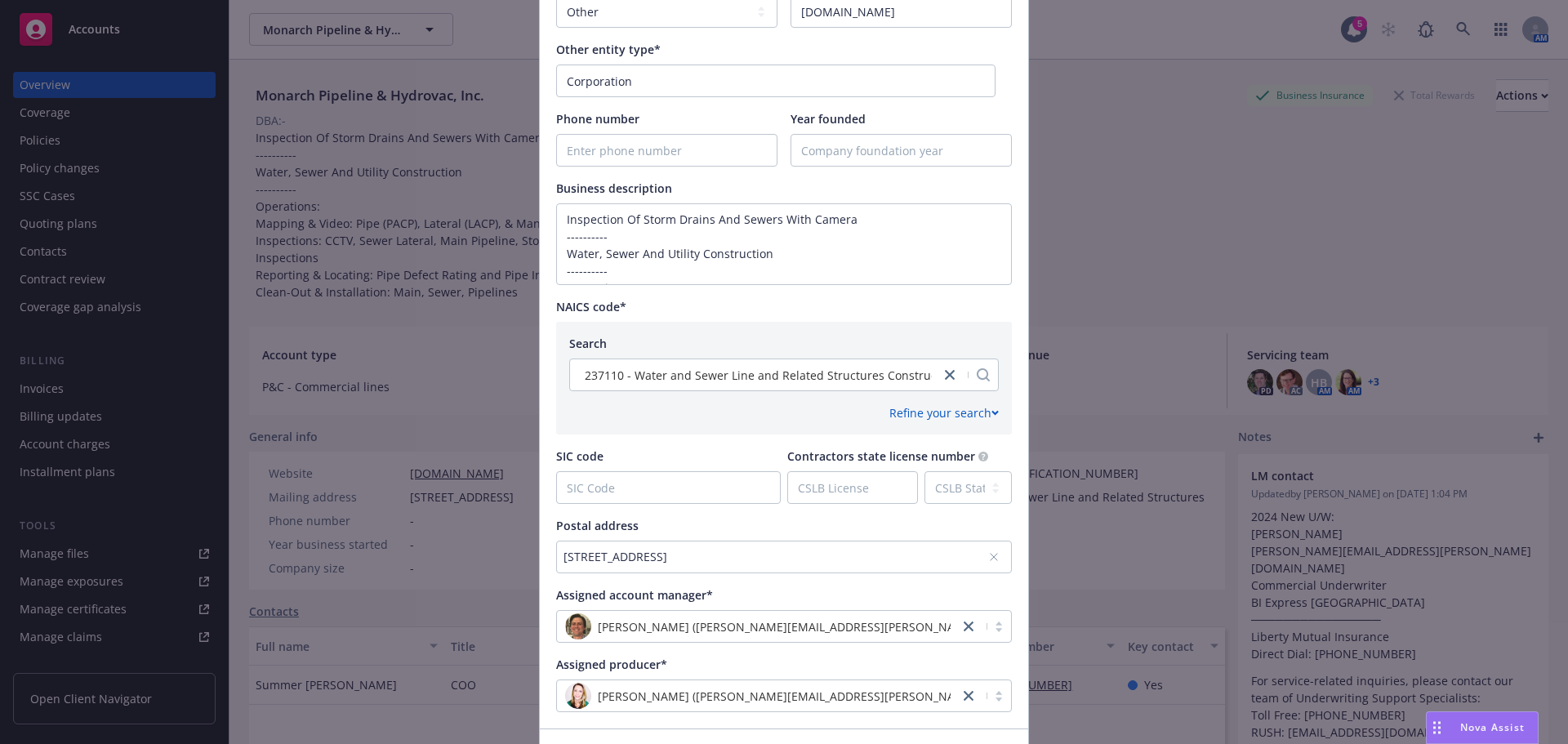
scroll to position [572, 0]
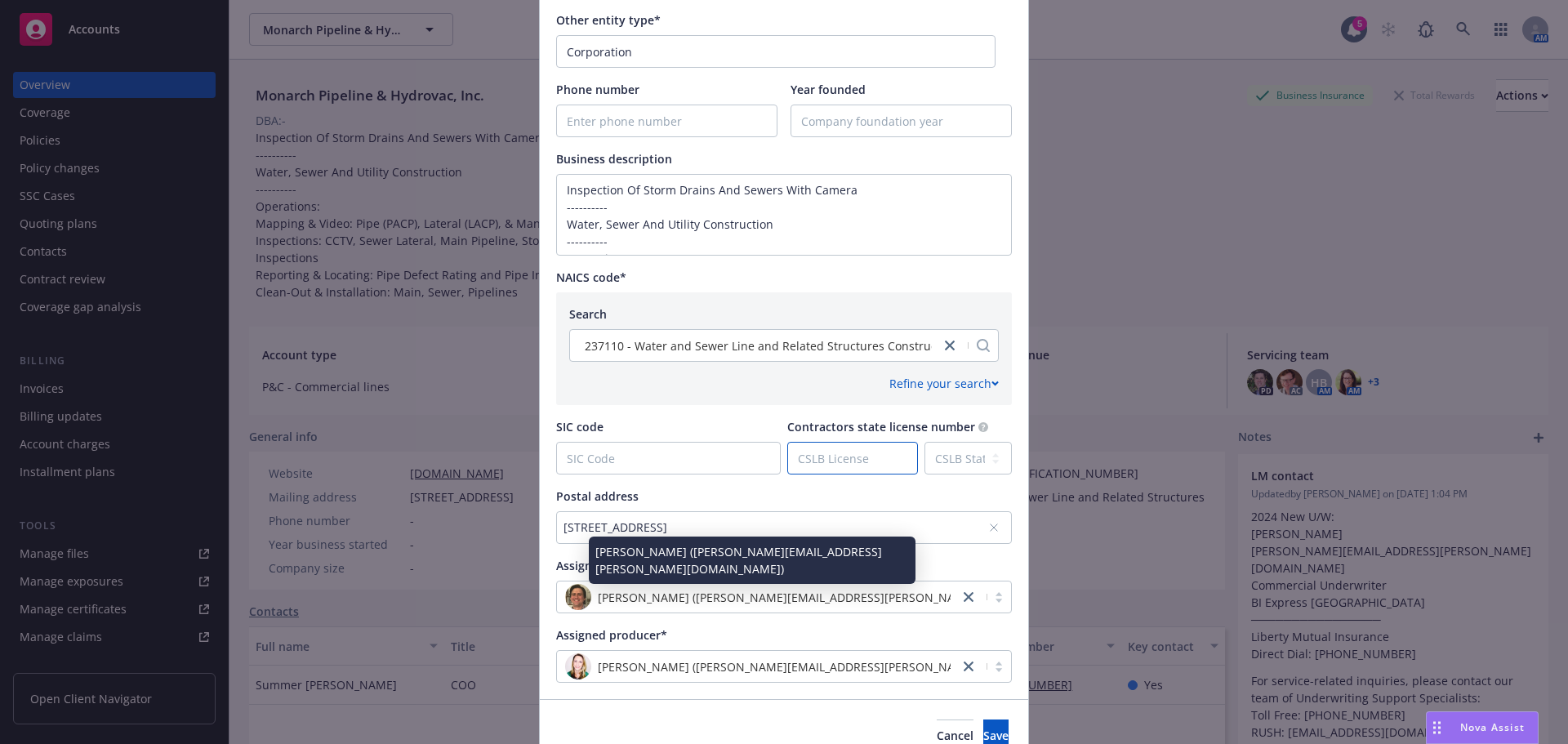
click at [817, 455] on input "Contractors state license number" at bounding box center [852, 458] width 129 height 31
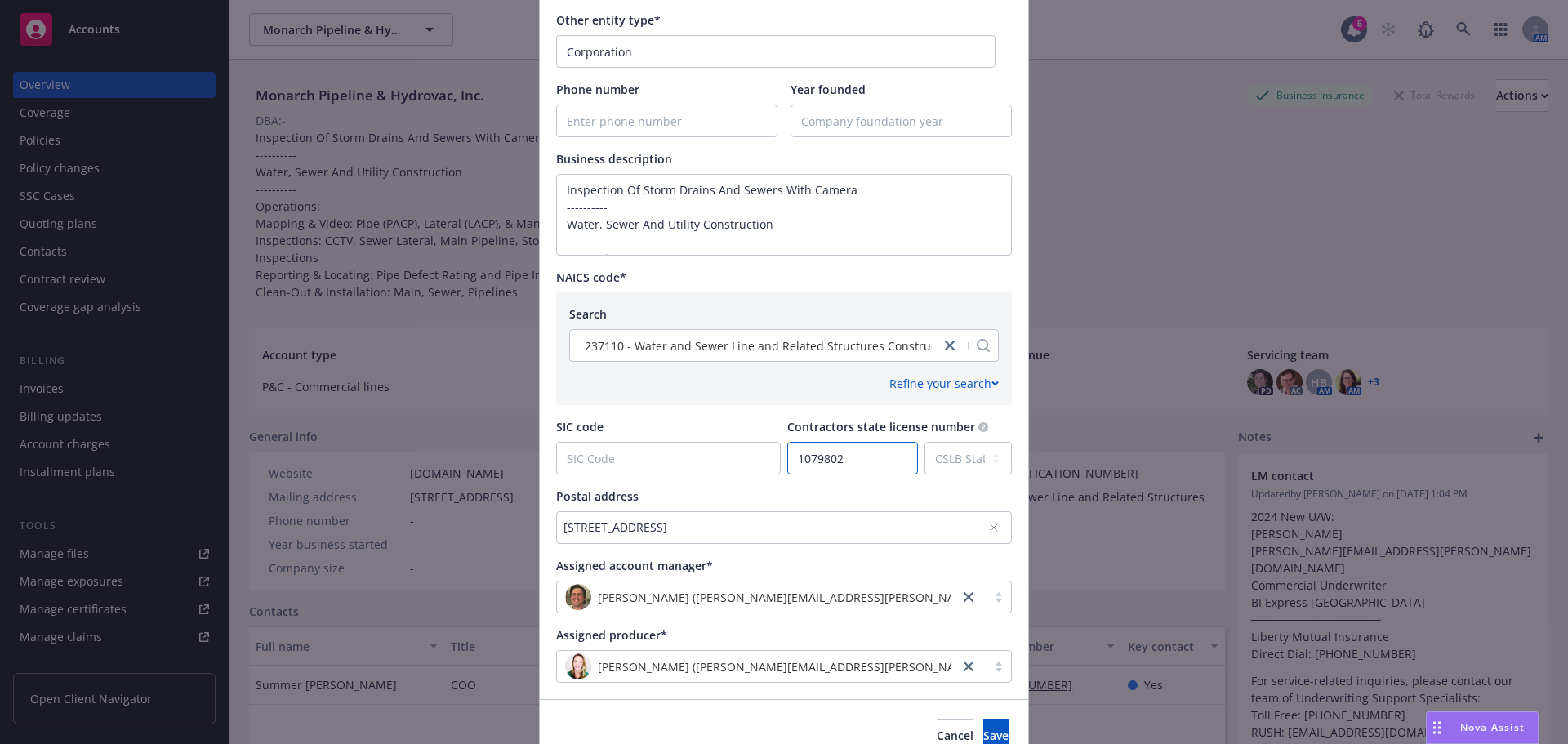
type input "1079802"
click at [745, 423] on div "SIC code" at bounding box center [668, 427] width 225 height 17
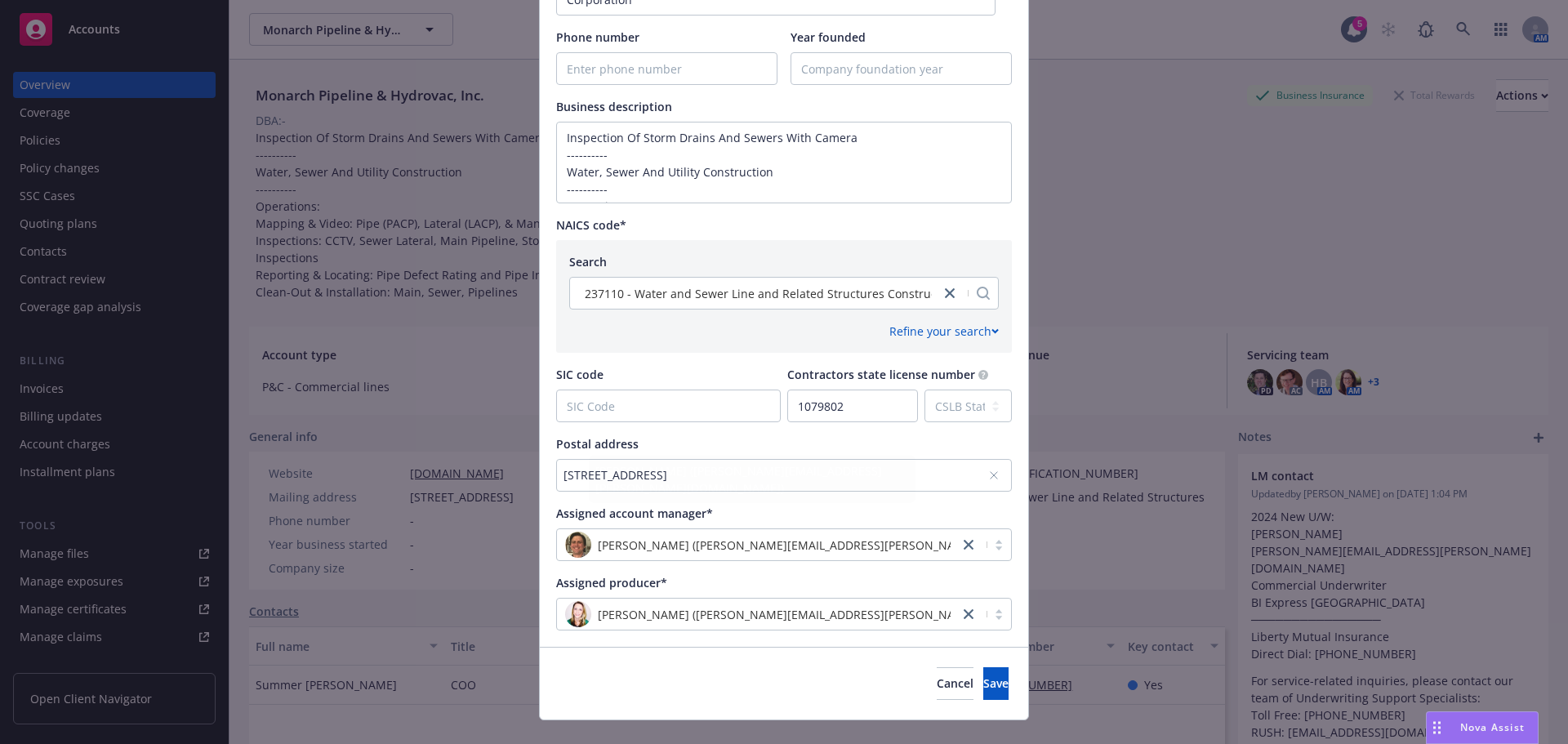
scroll to position [653, 0]
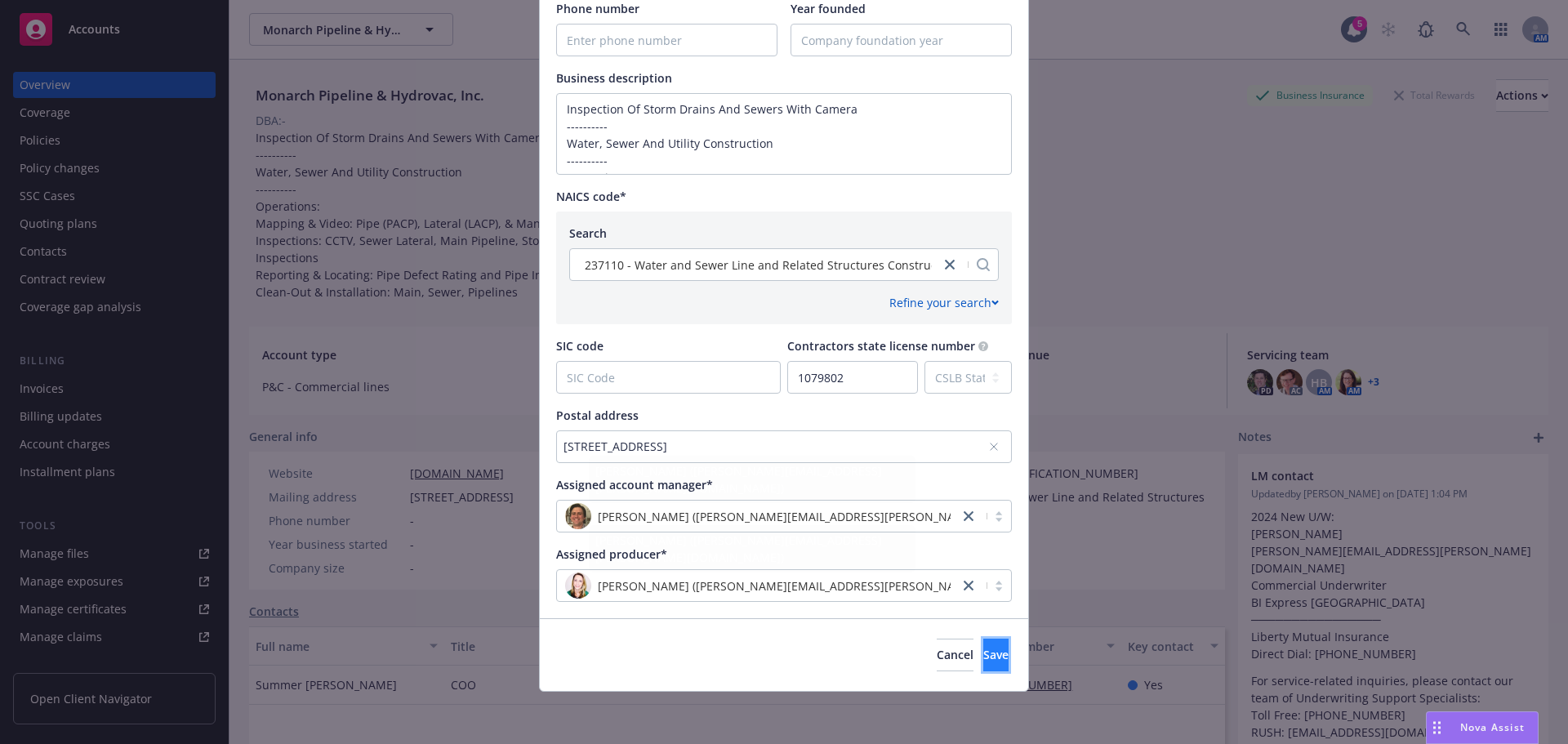
click at [983, 655] on span "Save" at bounding box center [995, 654] width 25 height 16
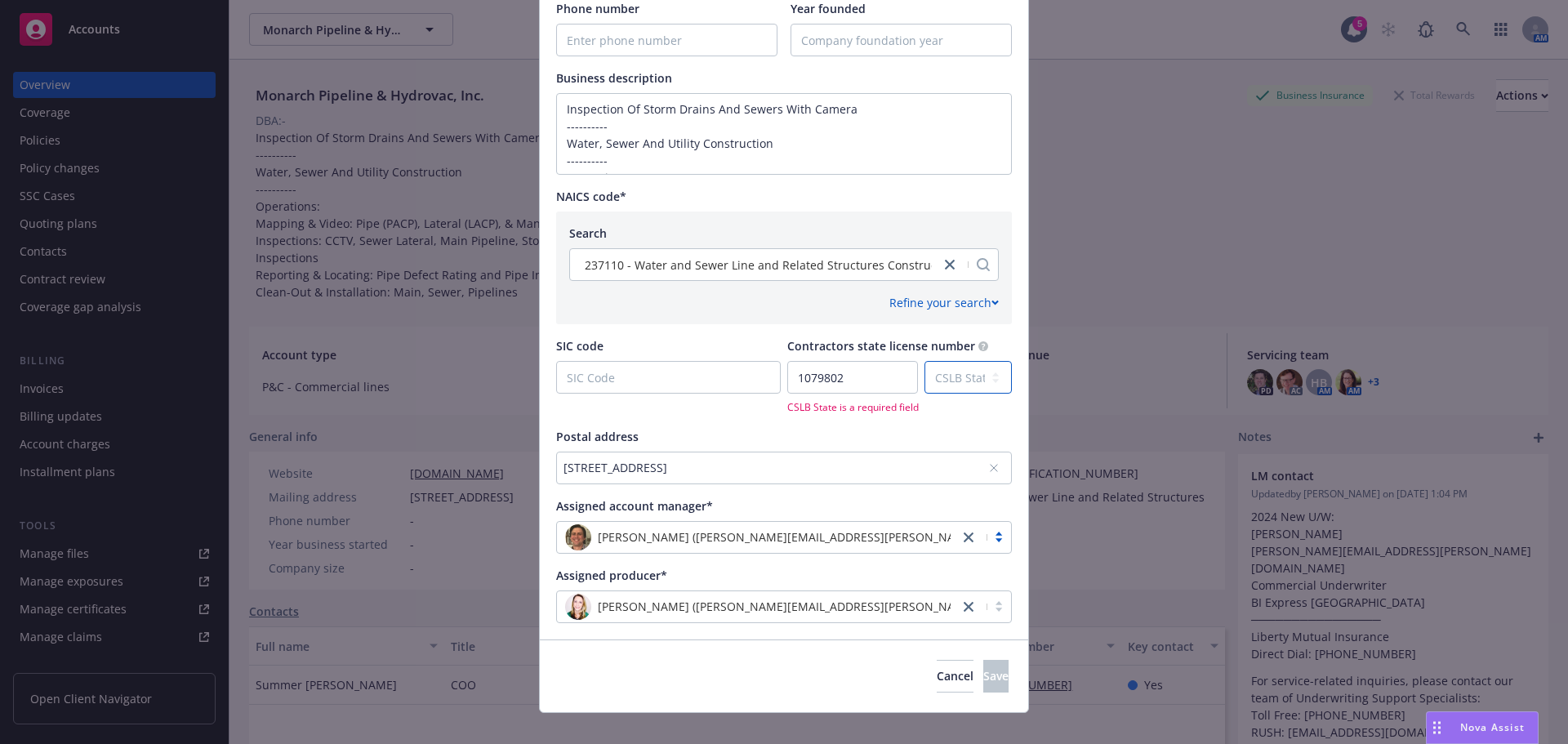
click at [962, 370] on select "CSLB State [US_STATE] AL AR AS AZ CA CO CT DC DE FL FM [GEOGRAPHIC_DATA] GU HI …" at bounding box center [967, 377] width 87 height 33
select select "CA"
click at [940, 361] on select "CSLB State [US_STATE] AL AR AS AZ CA CO CT DC DE FL FM [GEOGRAPHIC_DATA] GU HI …" at bounding box center [967, 377] width 87 height 33
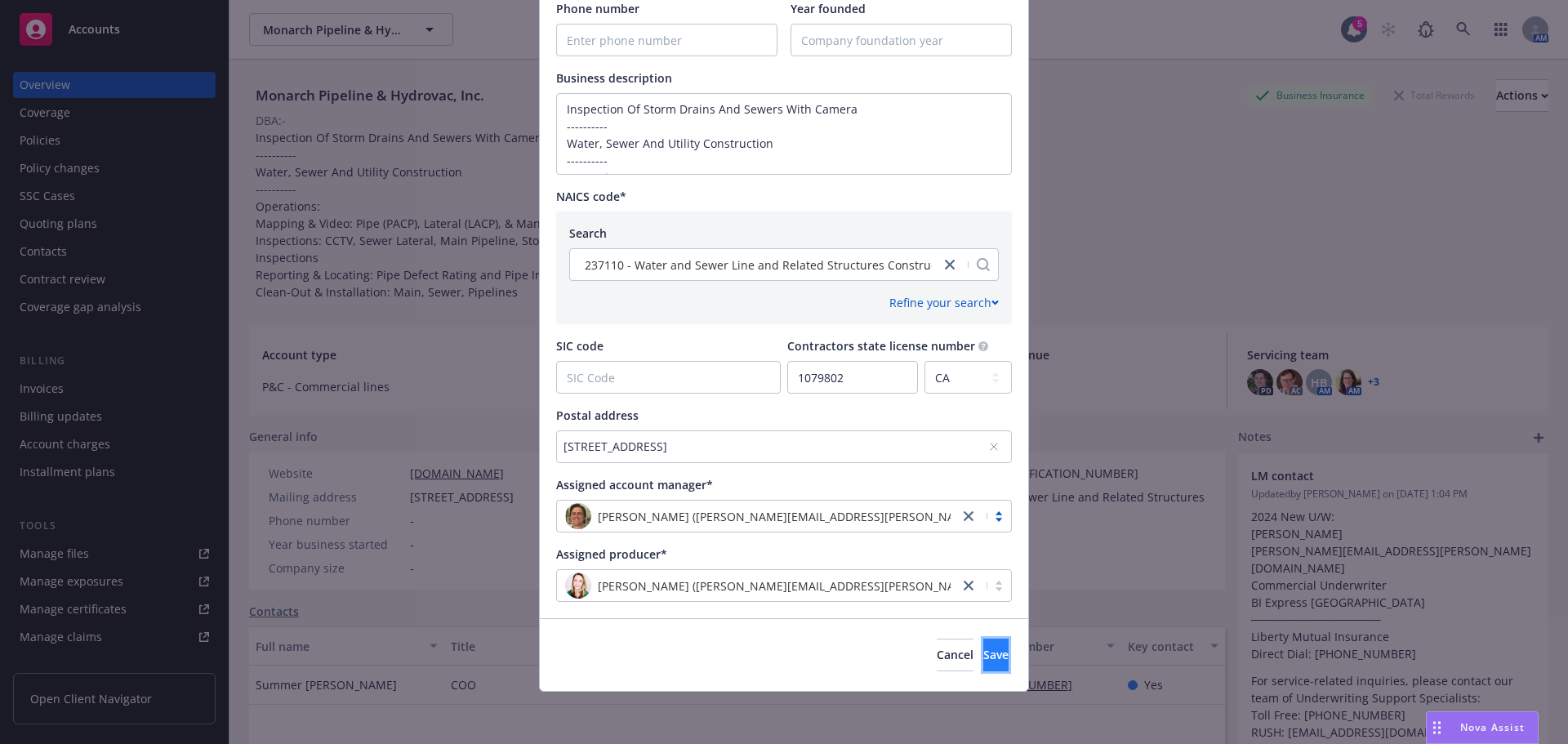
click at [983, 654] on span "Save" at bounding box center [995, 654] width 25 height 16
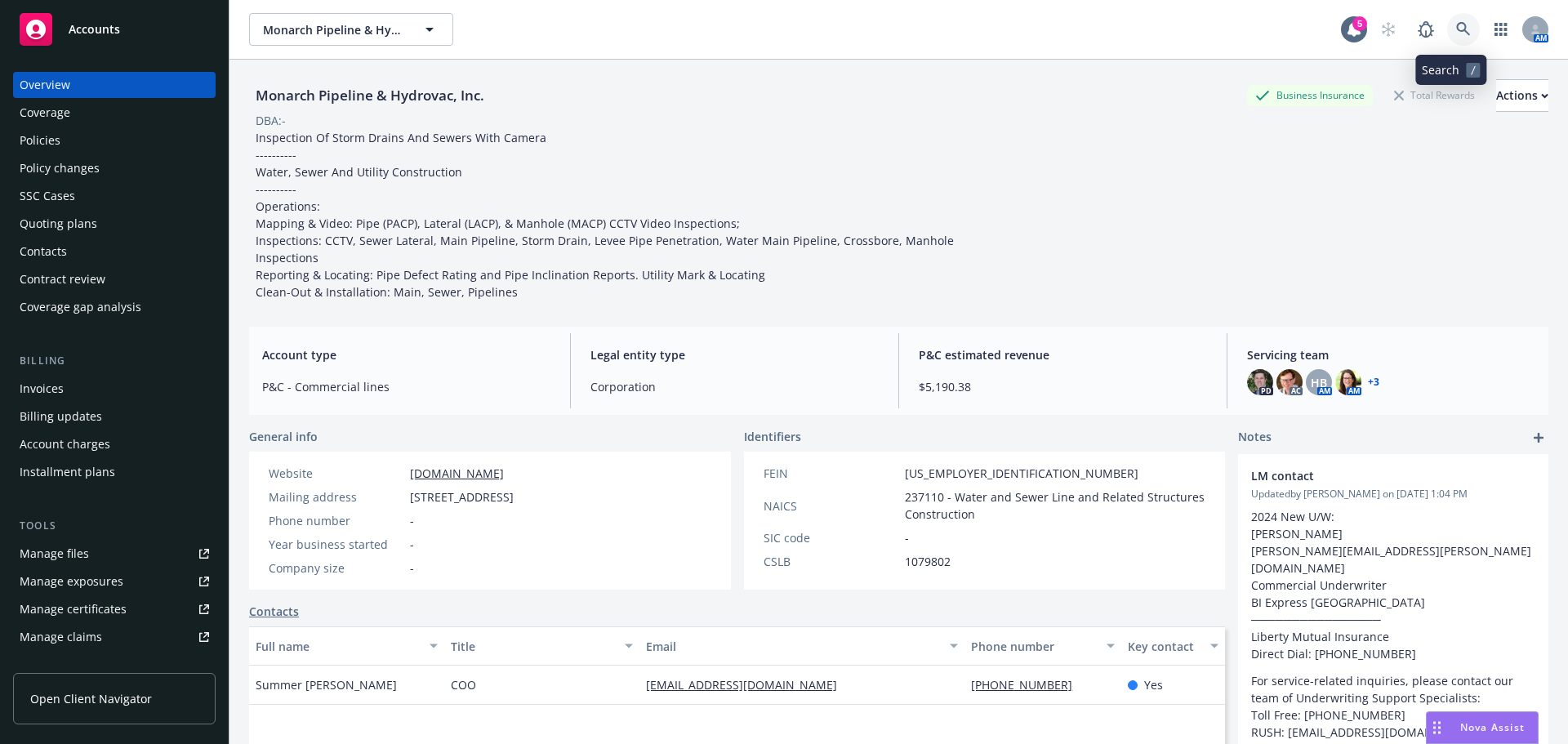
click at [1456, 33] on icon at bounding box center [1463, 29] width 14 height 14
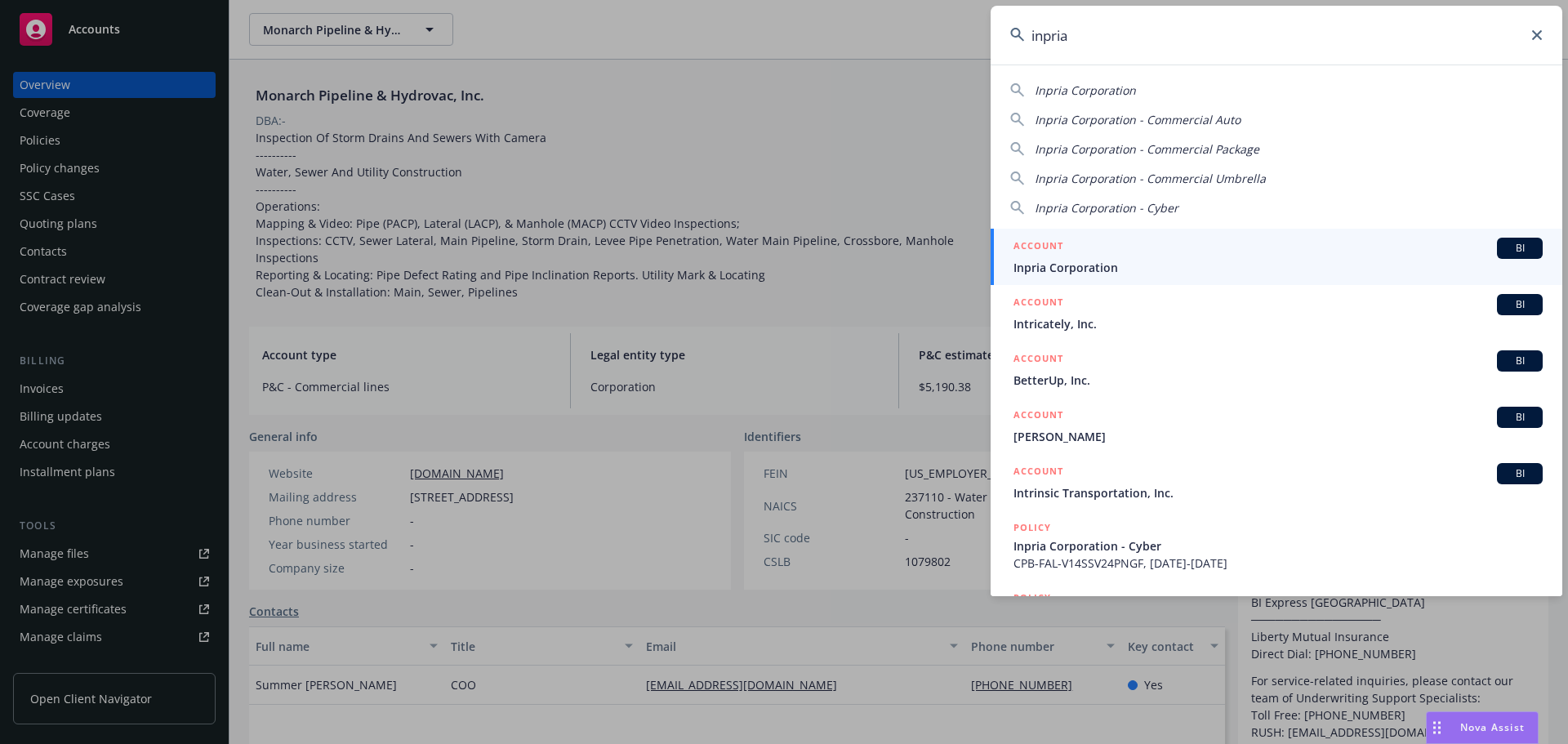
type input "inpria"
click at [1086, 245] on div "ACCOUNT BI" at bounding box center [1278, 248] width 530 height 22
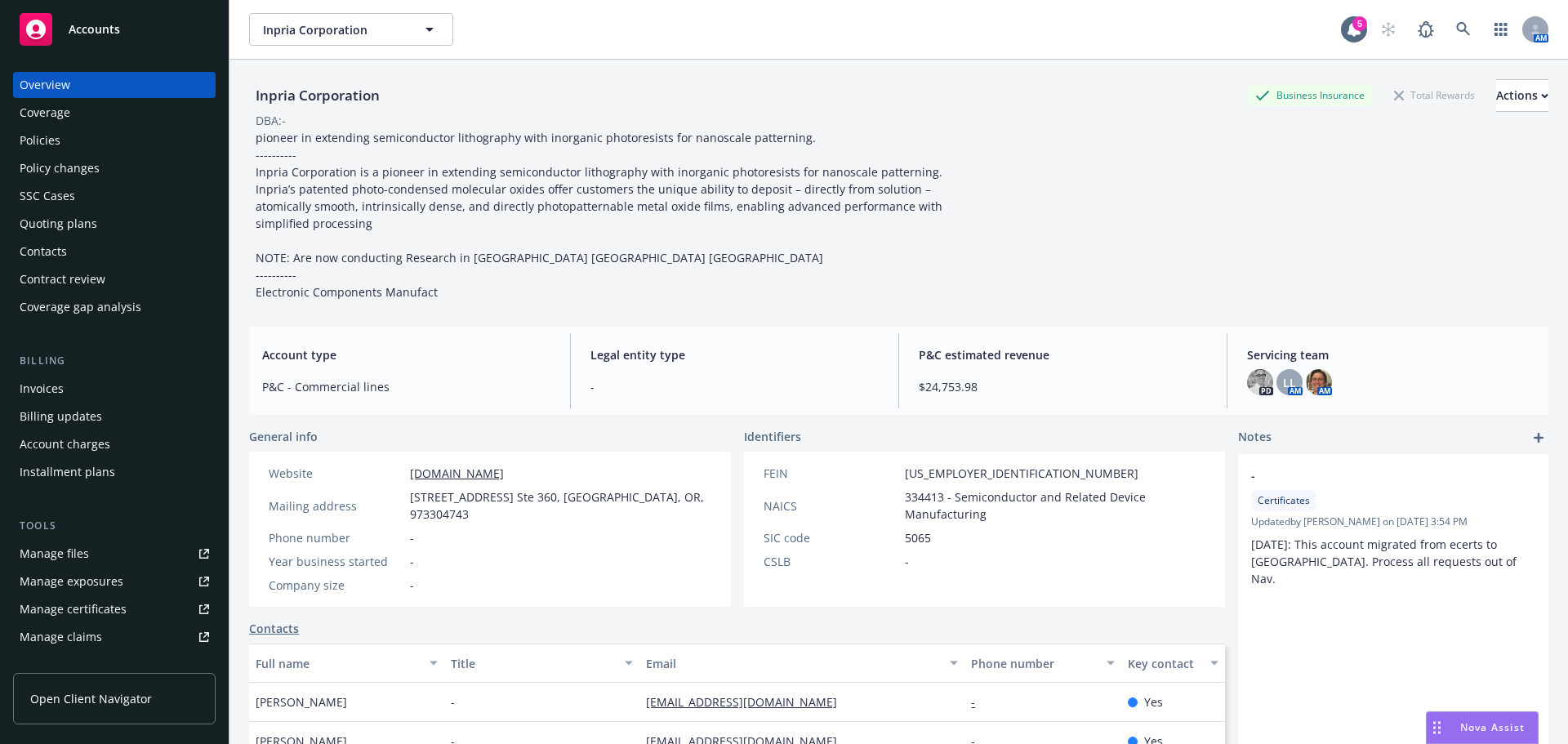
click at [90, 138] on div "Policies" at bounding box center [115, 140] width 189 height 26
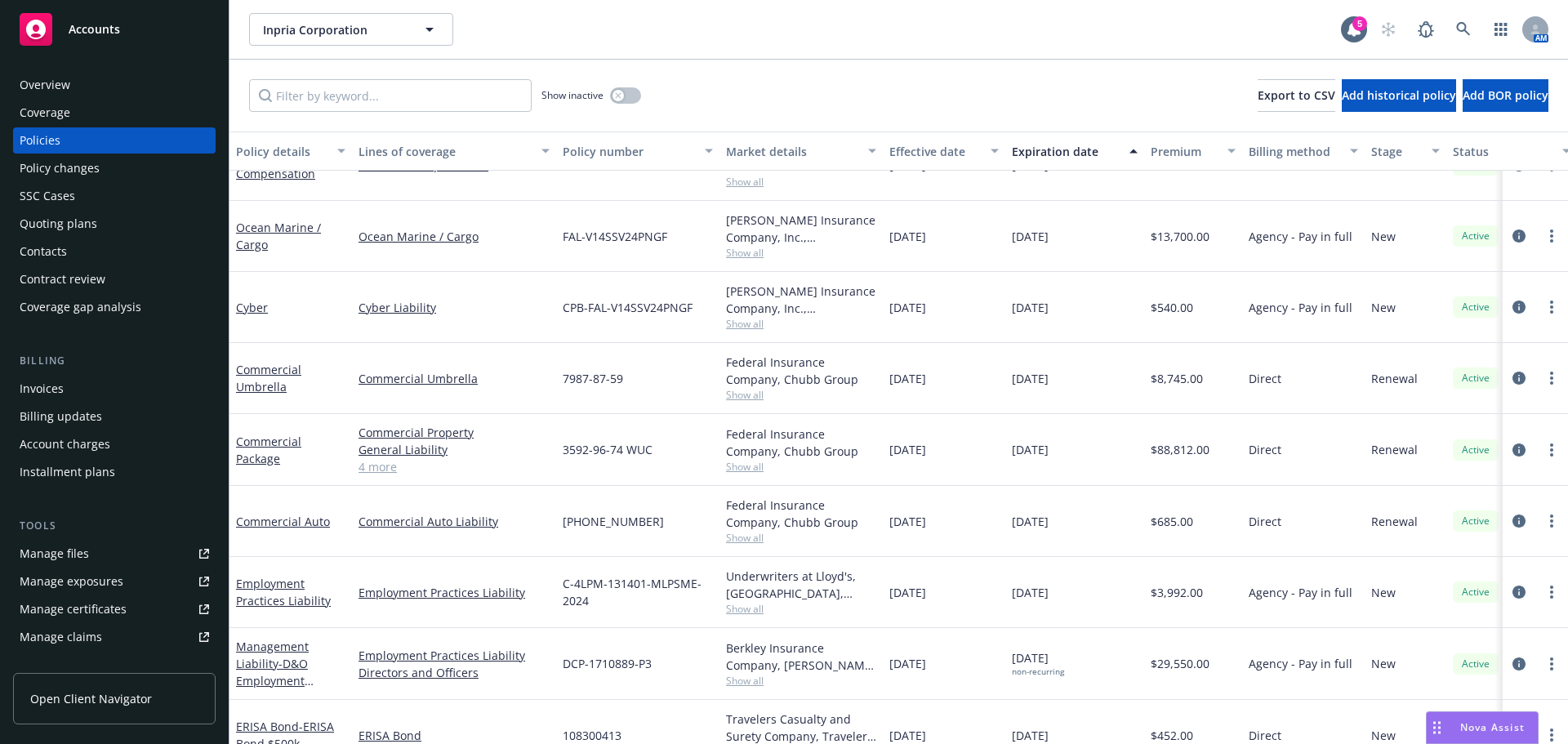
scroll to position [80, 0]
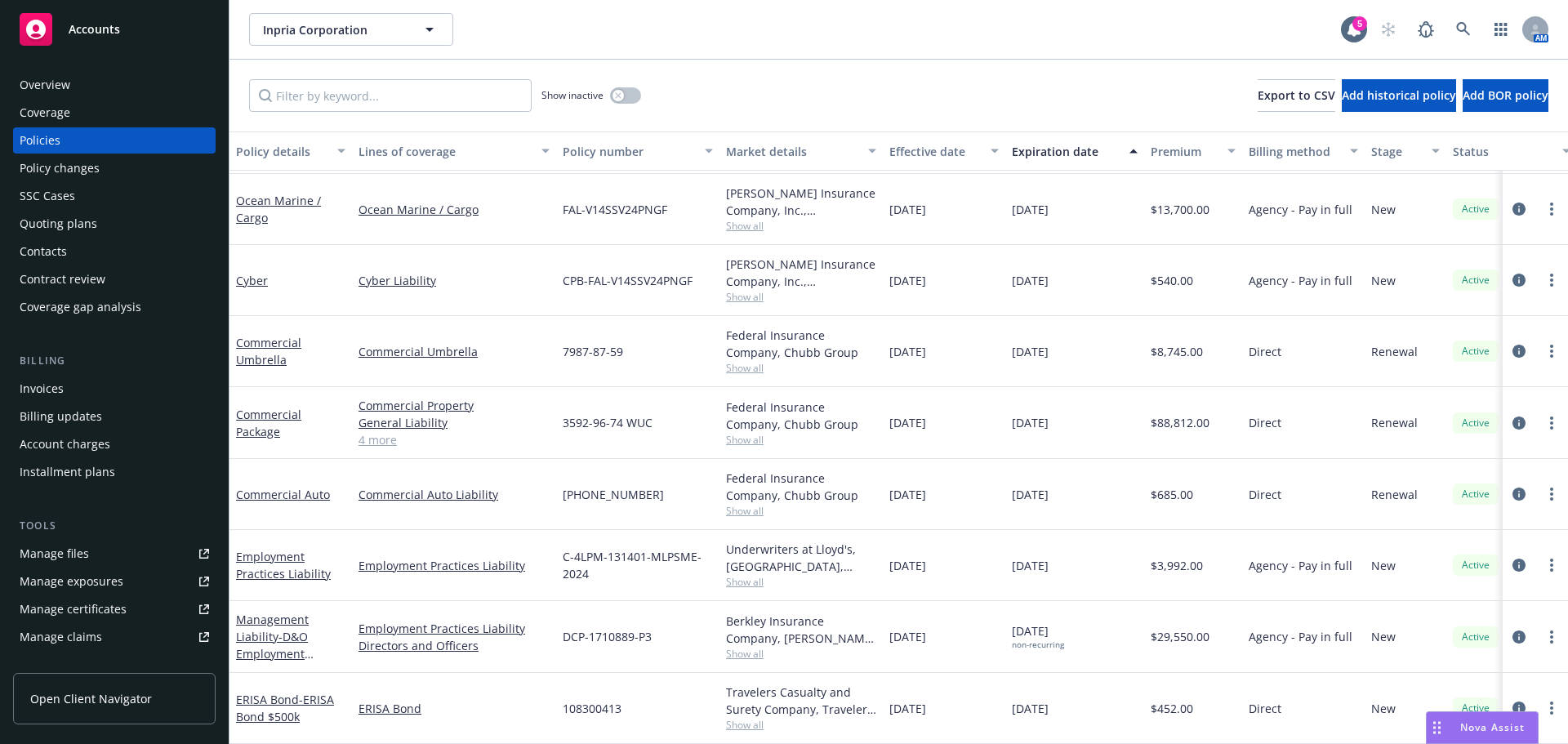
drag, startPoint x: 1071, startPoint y: 709, endPoint x: 1035, endPoint y: 476, distance: 235.8
click at [1036, 486] on span "[DATE]" at bounding box center [1030, 494] width 37 height 17
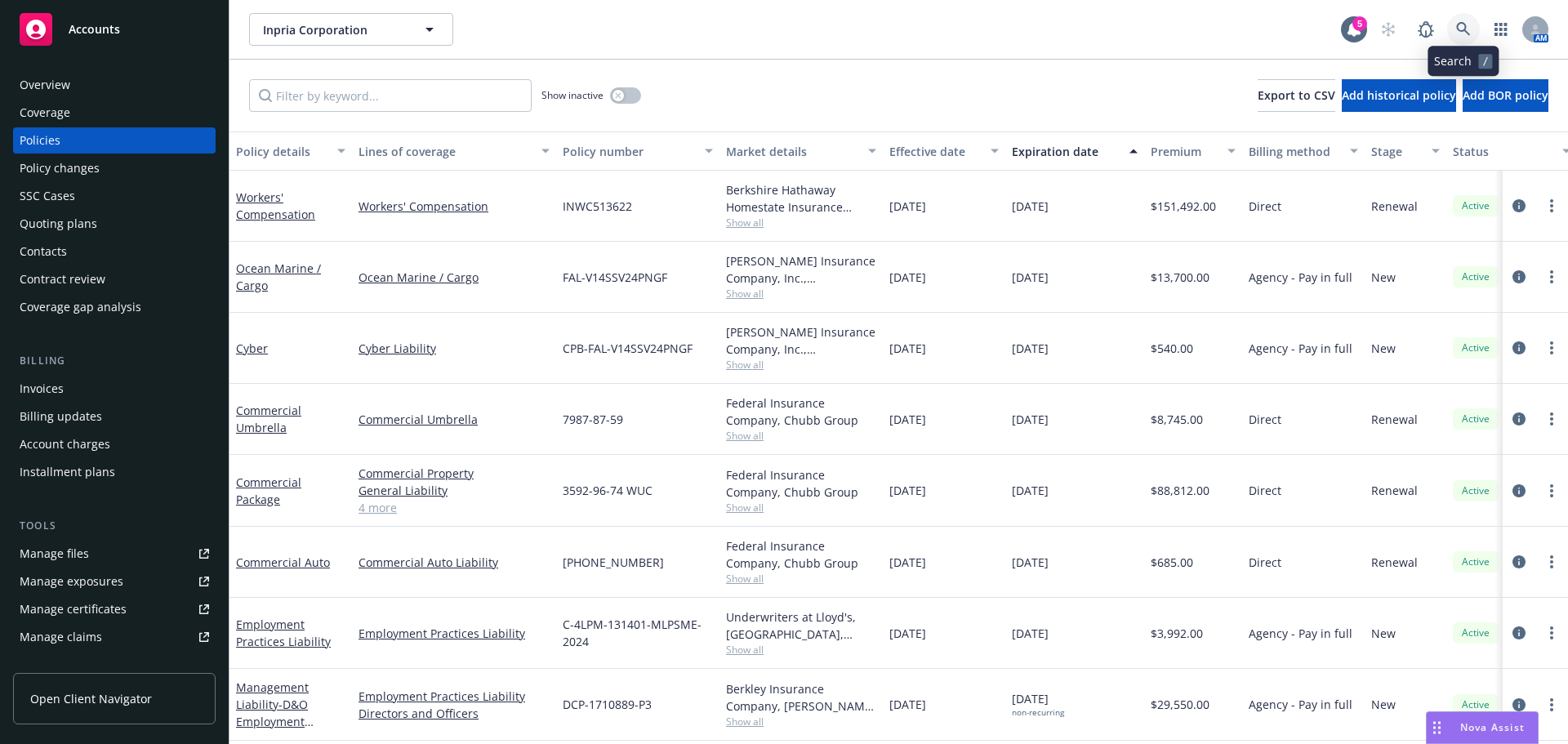
click at [1462, 28] on icon at bounding box center [1463, 29] width 15 height 15
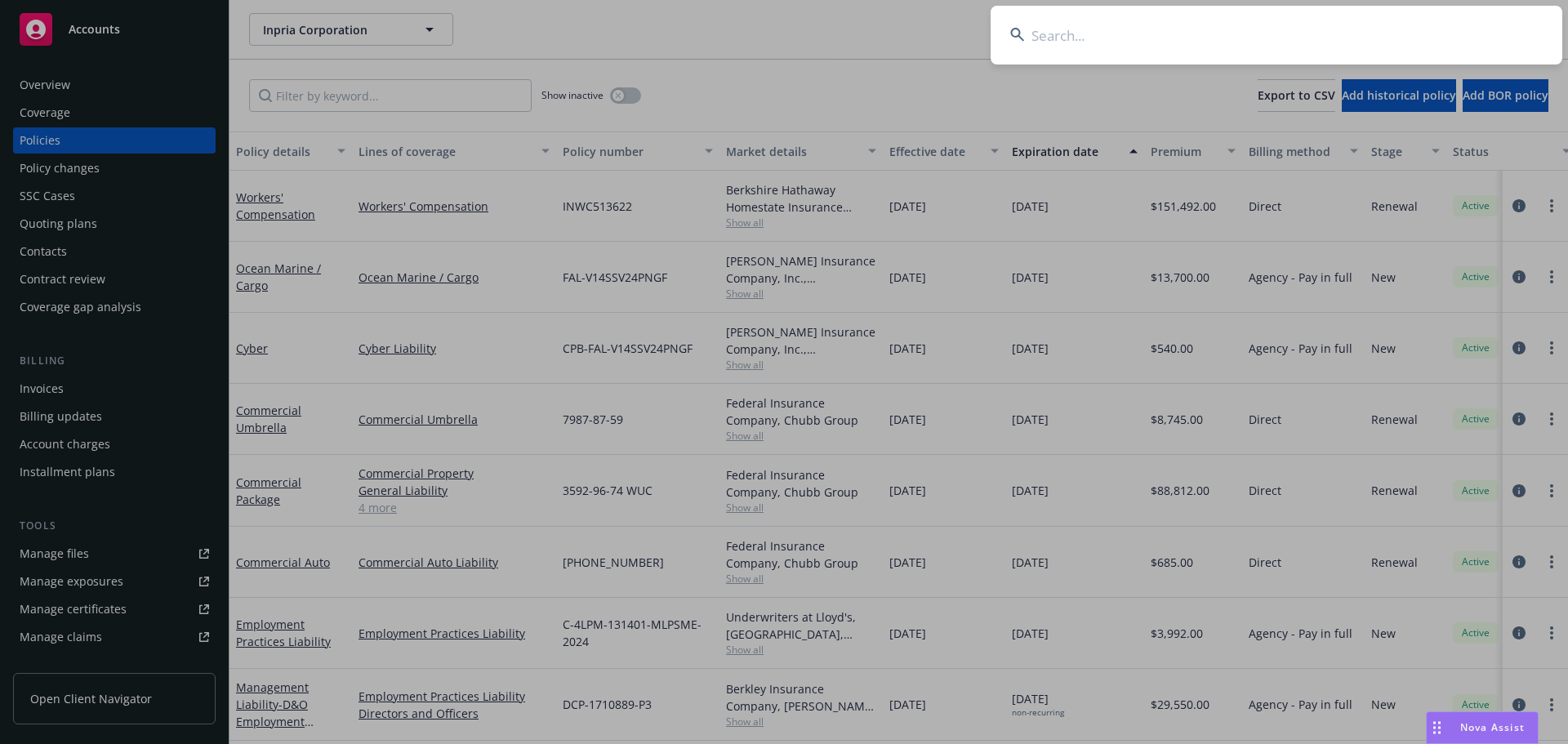
type input "c"
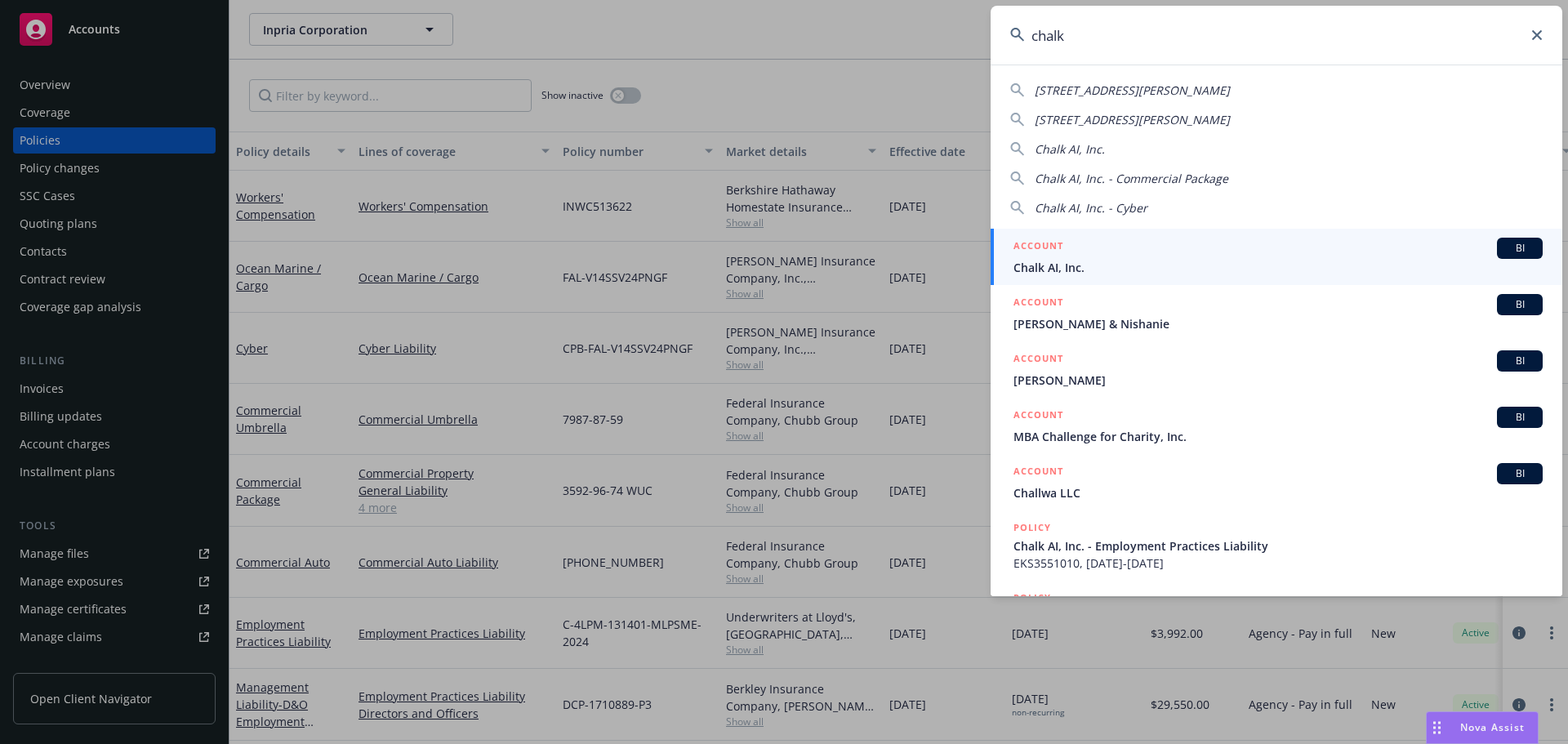
type input "chalk"
click at [1109, 245] on div "ACCOUNT BI" at bounding box center [1278, 248] width 530 height 22
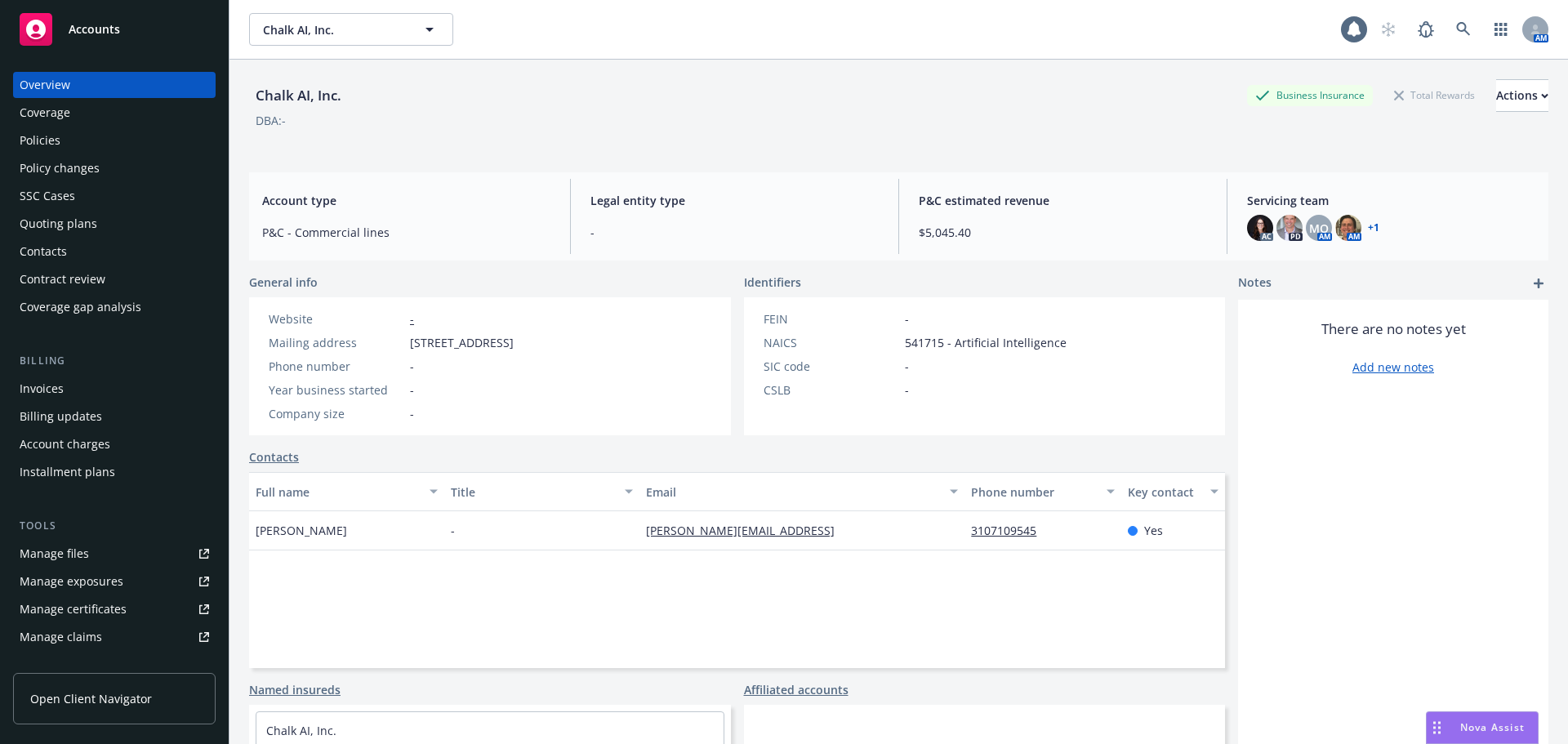
click at [87, 130] on div "Policies" at bounding box center [115, 140] width 189 height 26
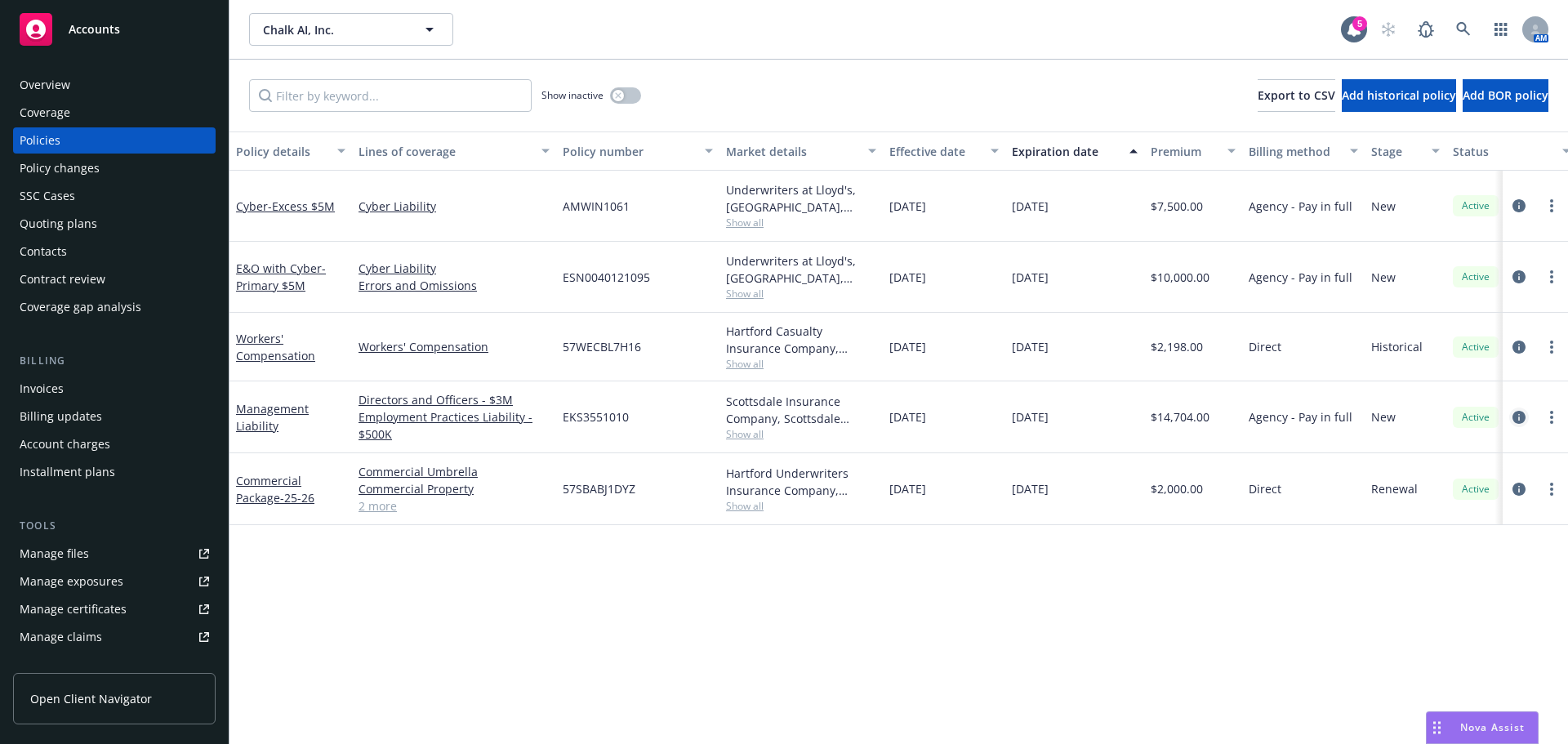
click at [1522, 409] on link "circleInformation" at bounding box center [1518, 417] width 20 height 20
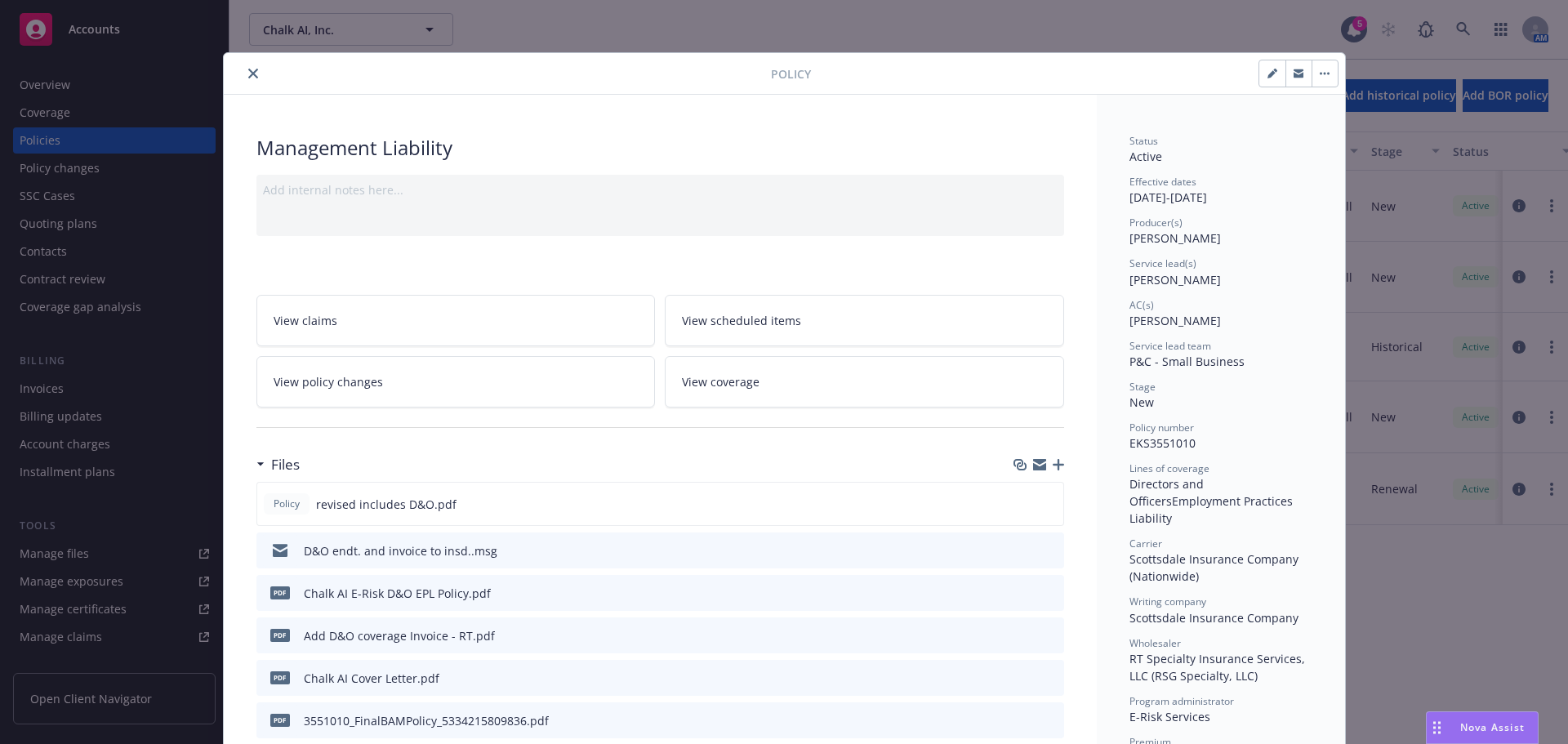
click at [248, 71] on icon "close" at bounding box center [252, 73] width 9 height 9
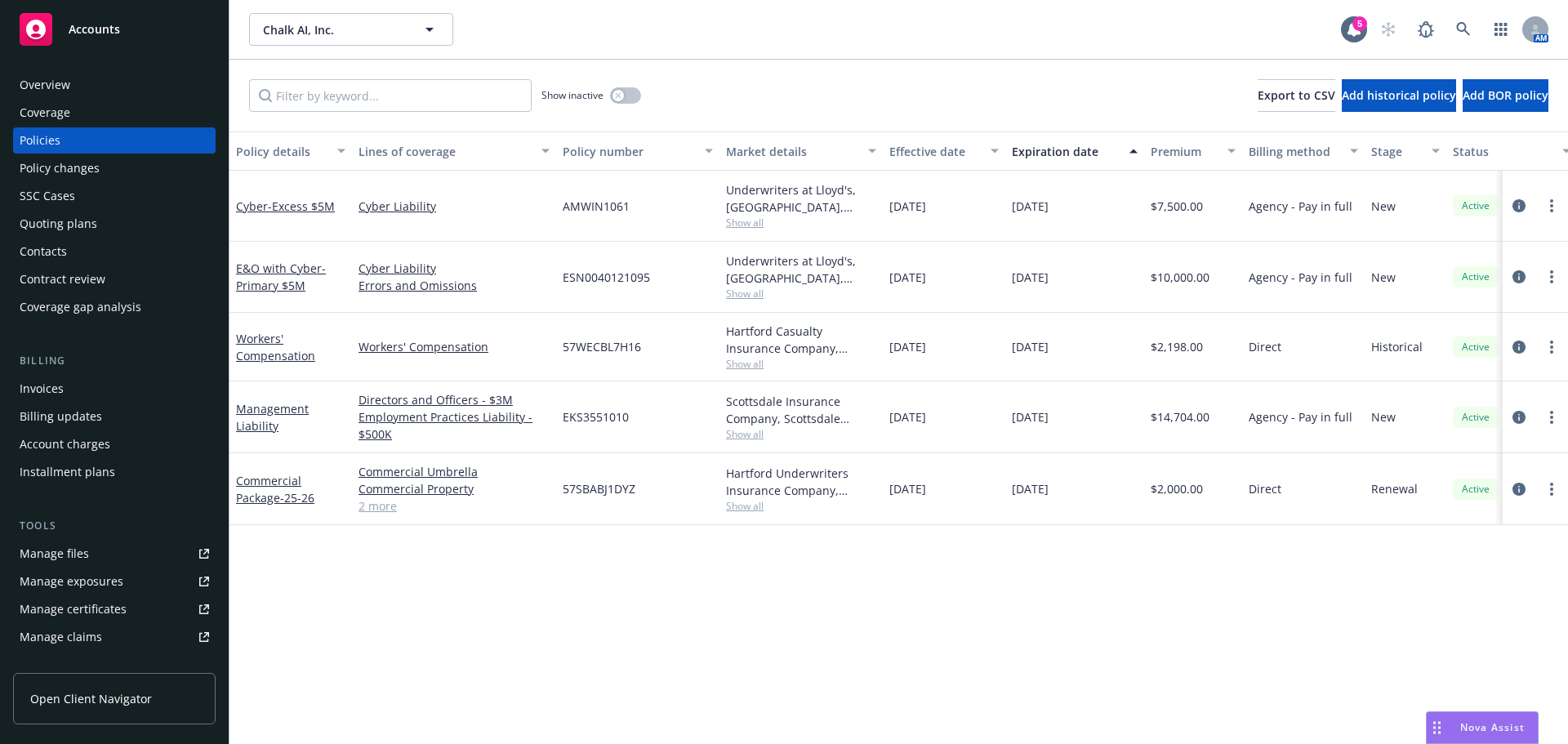
click at [764, 438] on span "Show all" at bounding box center [801, 434] width 150 height 14
click at [1081, 654] on div "Policy details Lines of coverage Policy number Market details Effective date Ex…" at bounding box center [898, 437] width 1338 height 612
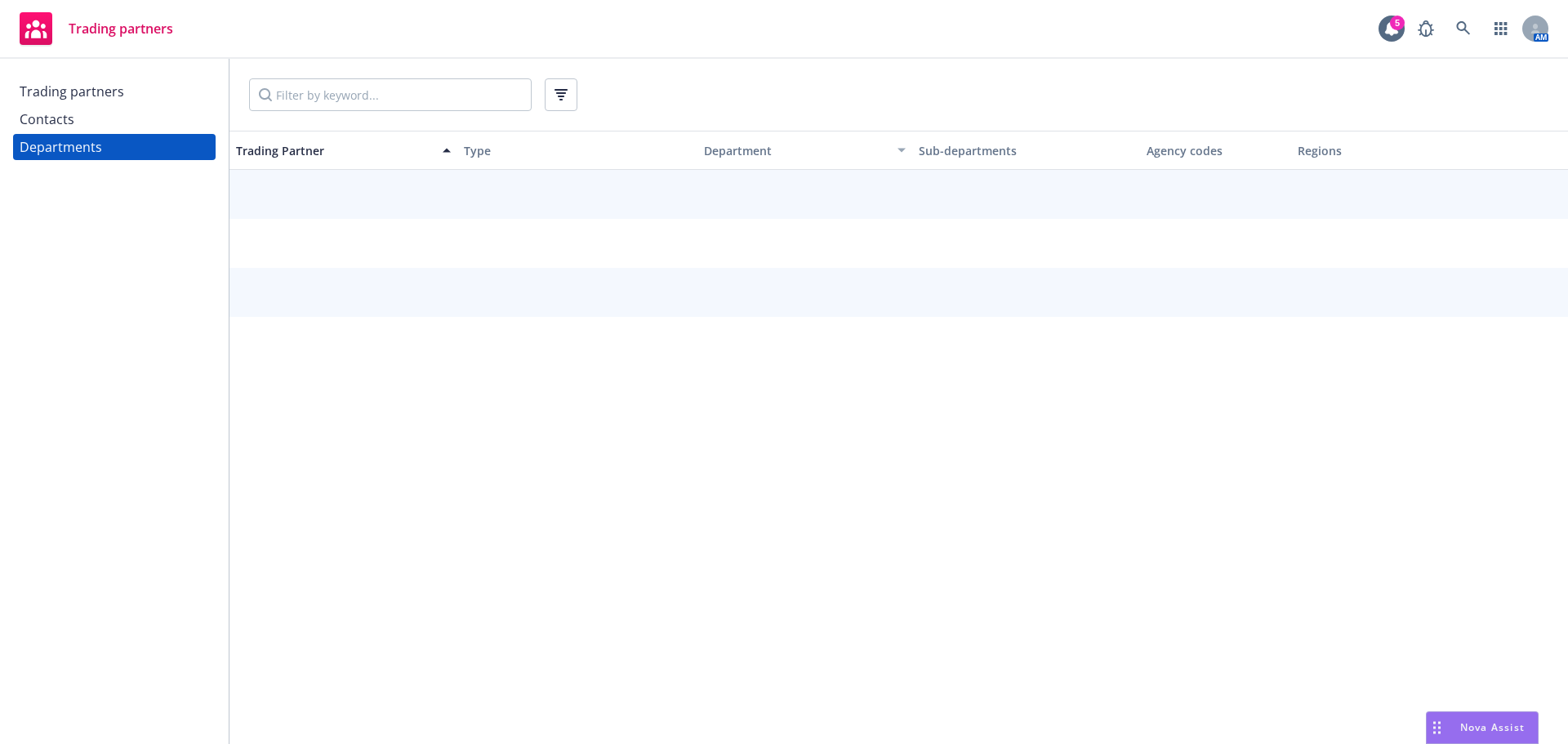
click at [110, 96] on div "Trading partners" at bounding box center [71, 91] width 104 height 26
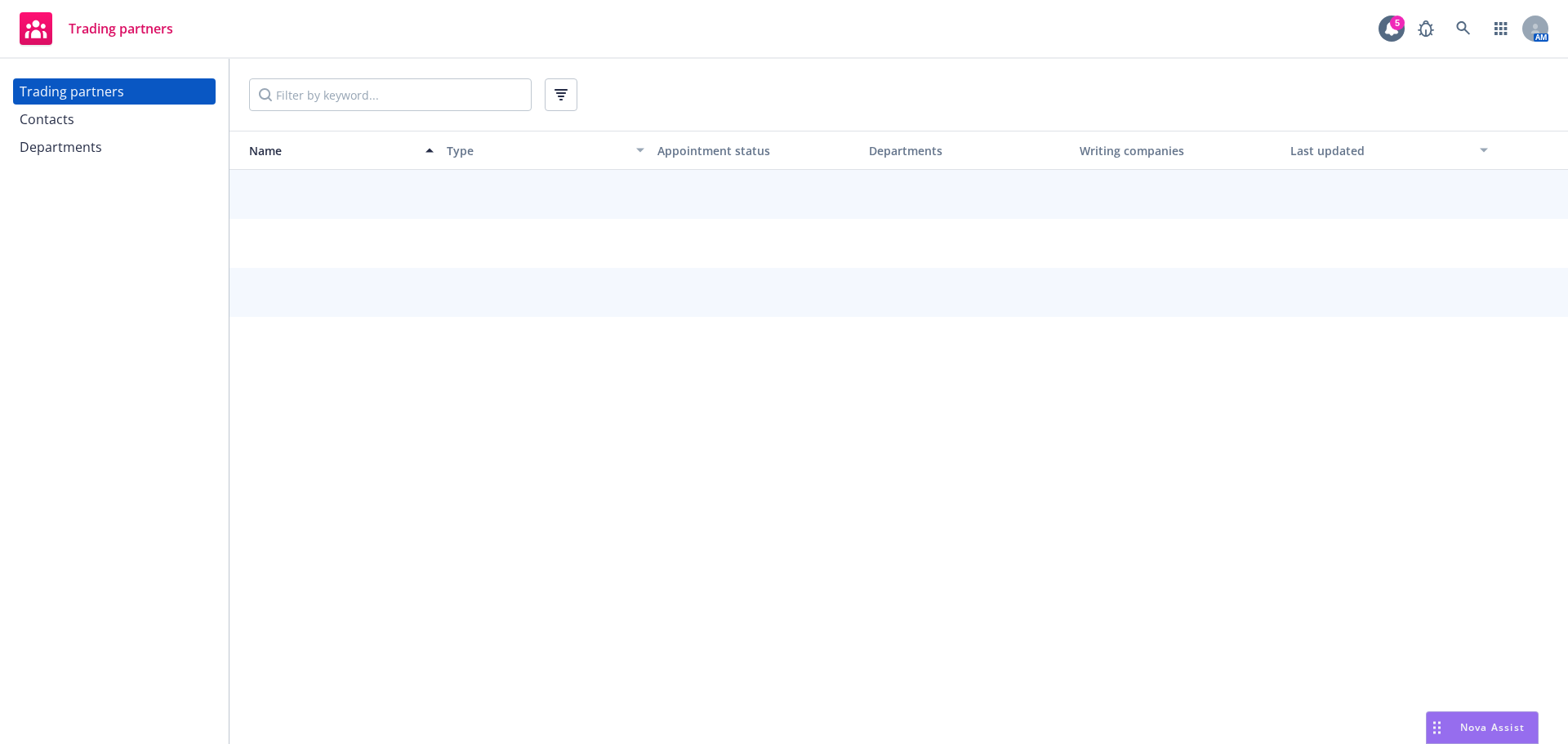
click at [345, 87] on input "Filter by keyword..." at bounding box center [390, 95] width 282 height 33
type input "next"
